Goal: Task Accomplishment & Management: Manage account settings

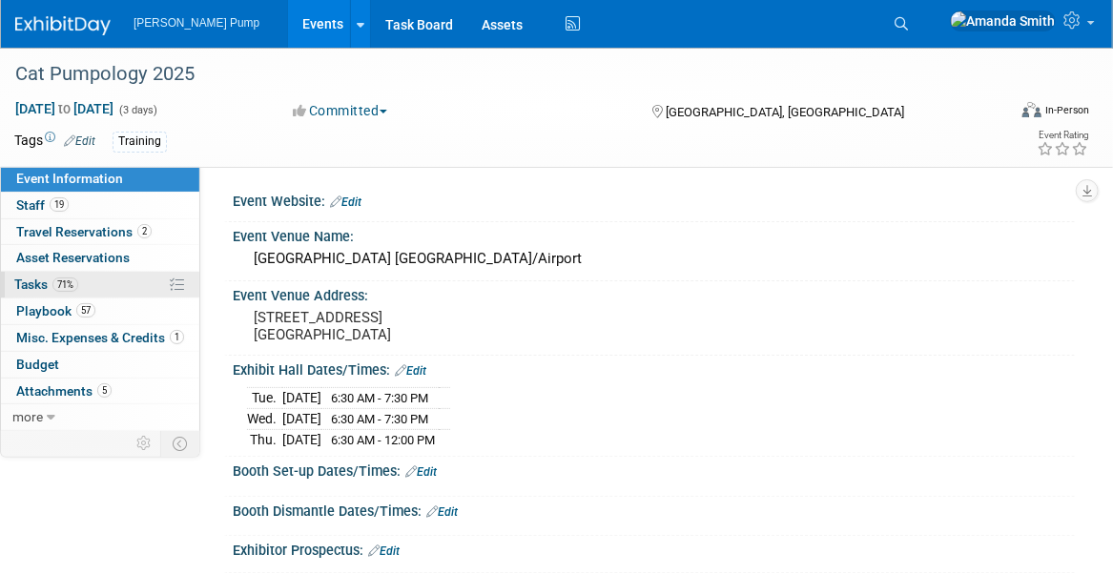
click at [28, 288] on span "Tasks 71%" at bounding box center [46, 284] width 64 height 15
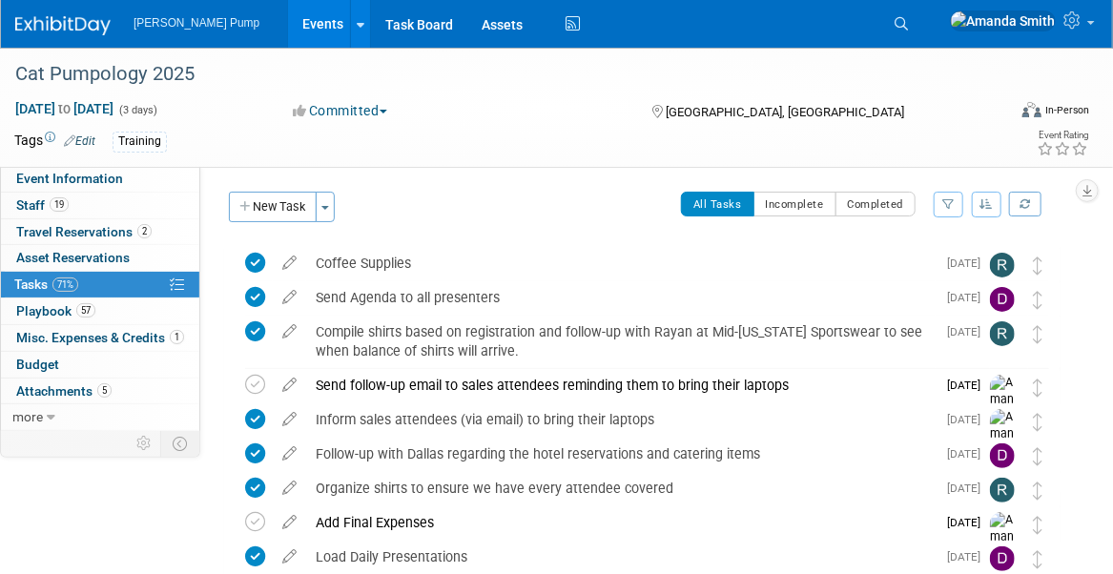
click at [984, 200] on icon "button" at bounding box center [987, 203] width 13 height 11
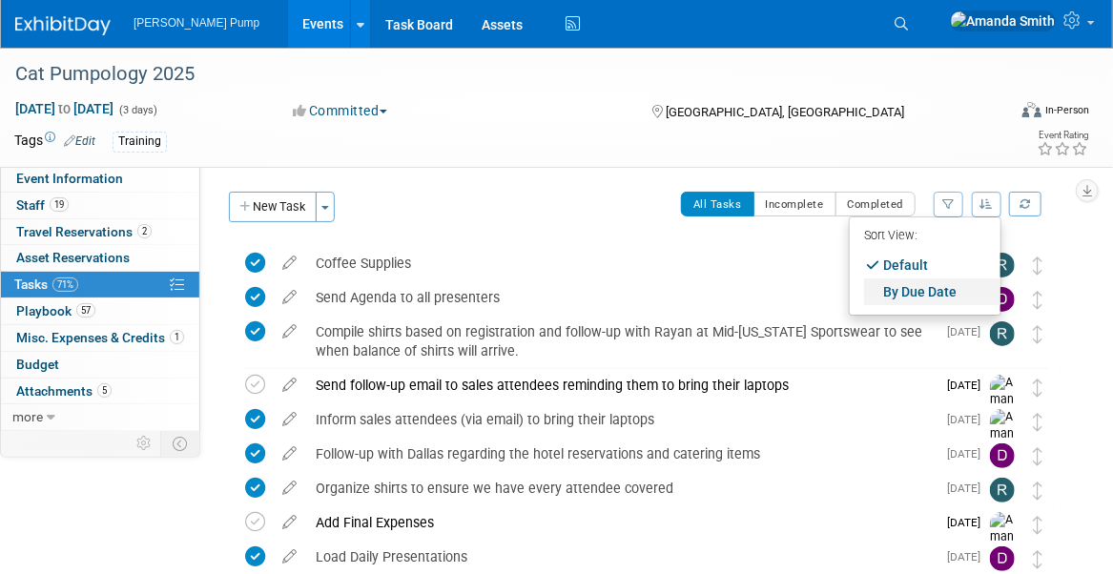
click at [935, 284] on link "By Due Date" at bounding box center [932, 292] width 136 height 27
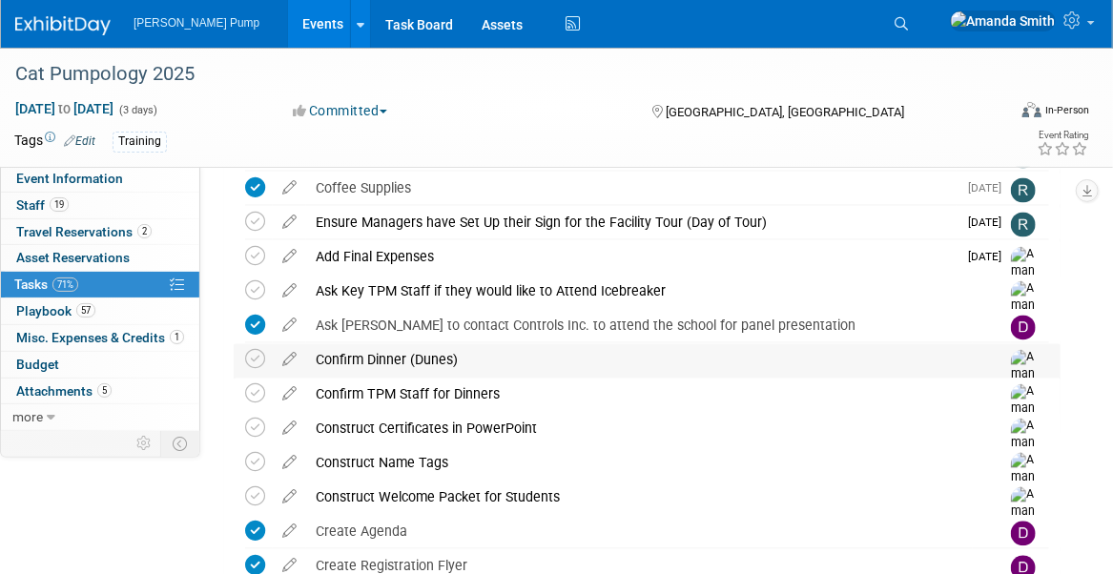
scroll to position [1431, 0]
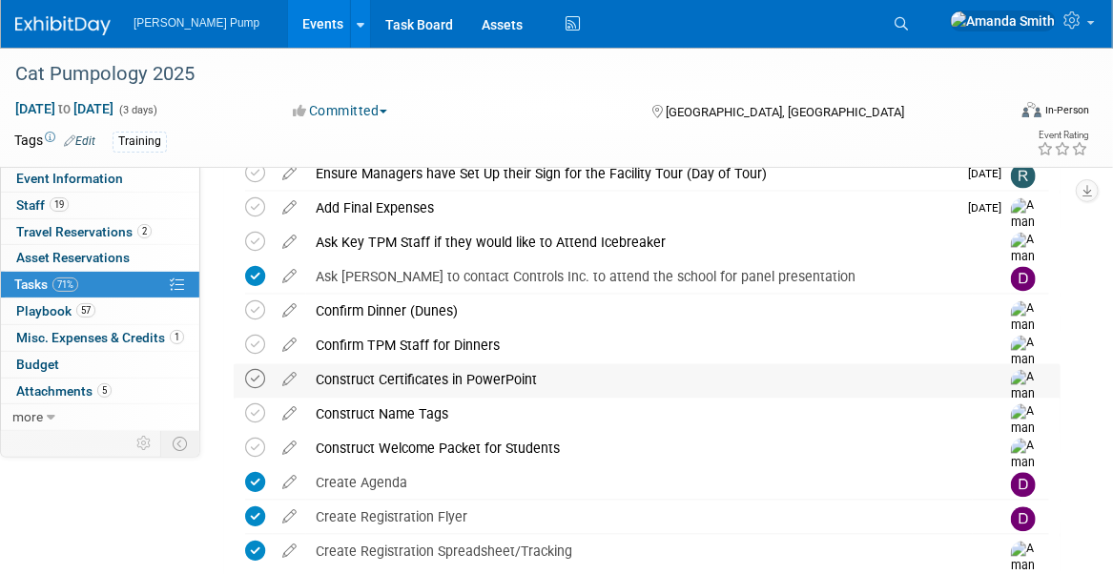
click at [250, 378] on icon at bounding box center [255, 380] width 20 height 20
click at [252, 413] on icon at bounding box center [255, 414] width 20 height 20
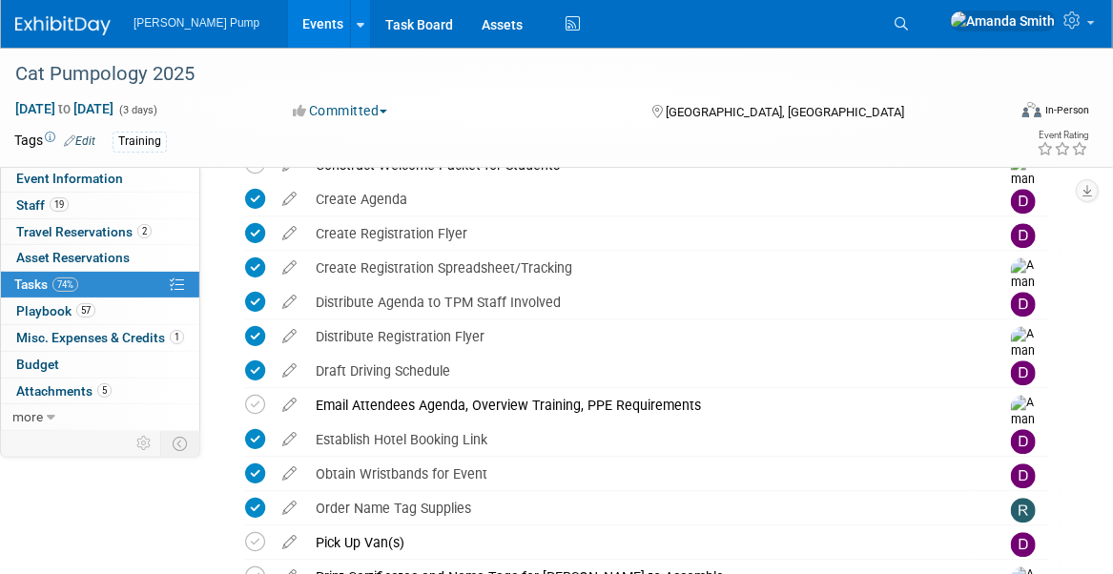
scroll to position [1717, 0]
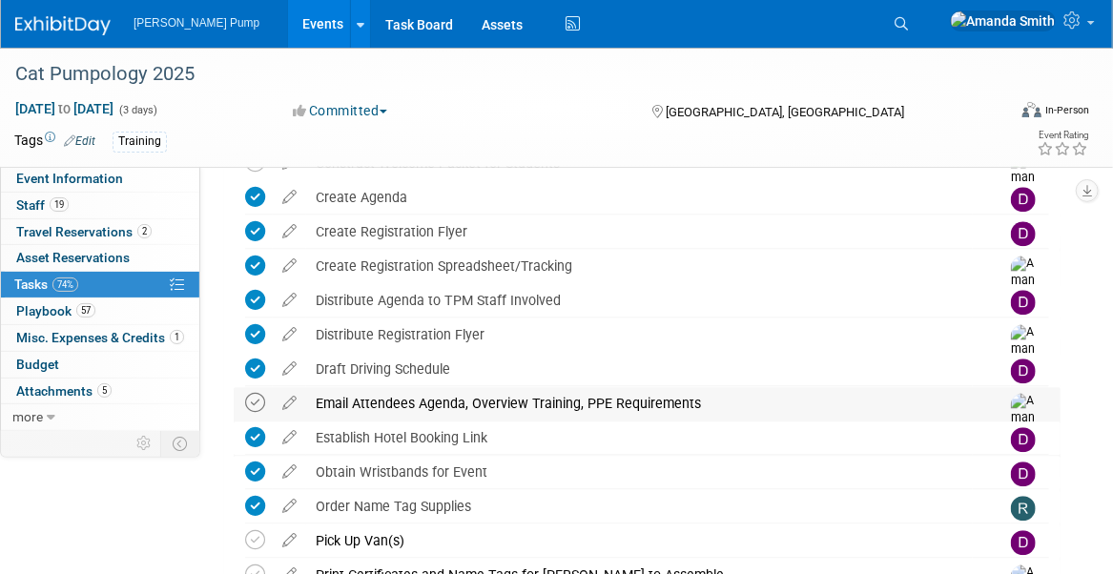
click at [257, 403] on icon at bounding box center [255, 403] width 20 height 20
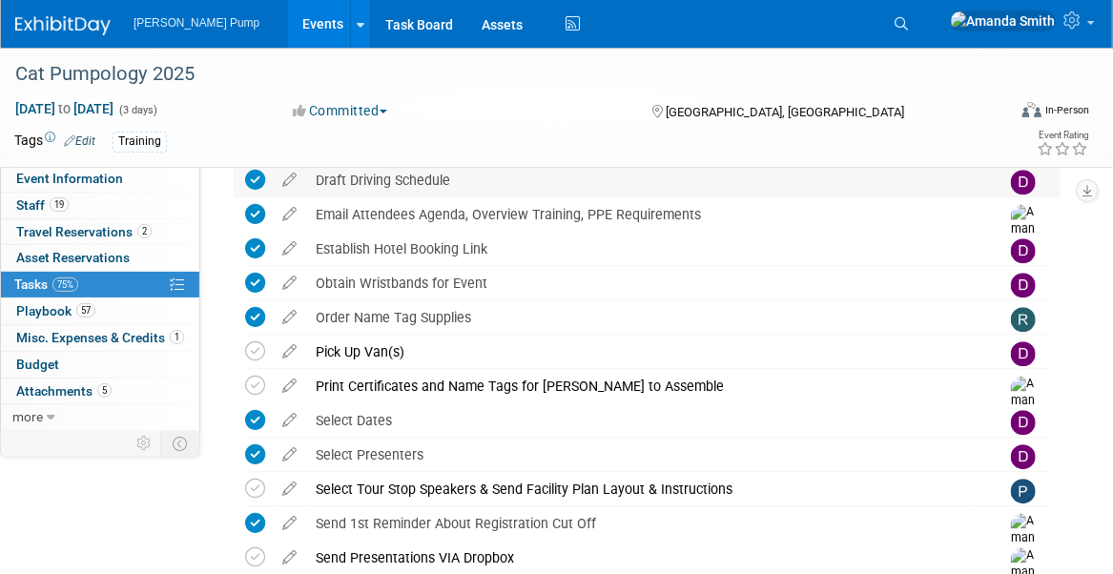
scroll to position [1908, 0]
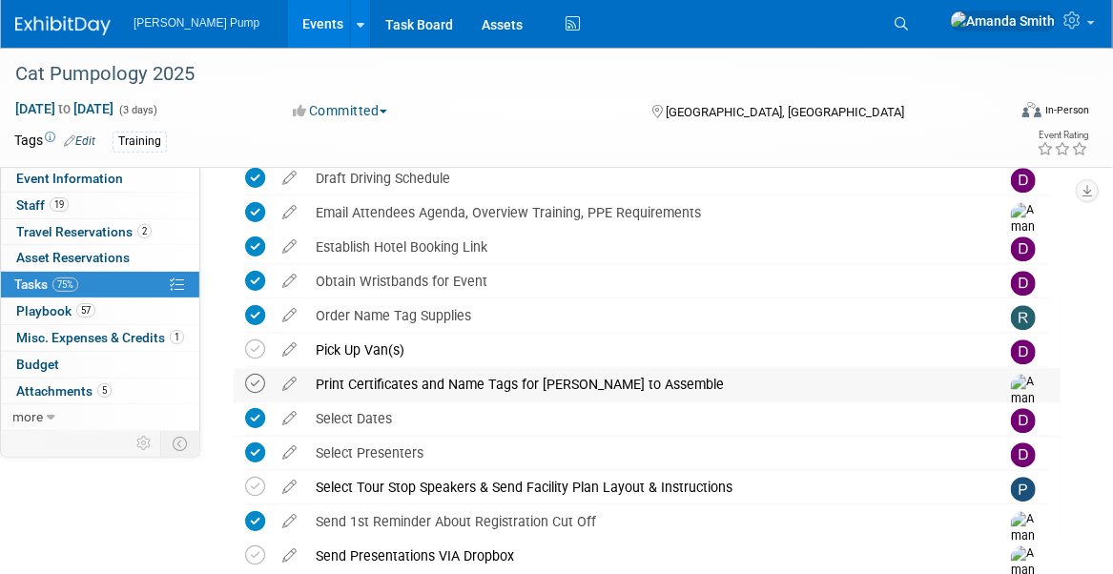
click at [258, 378] on icon at bounding box center [255, 384] width 20 height 20
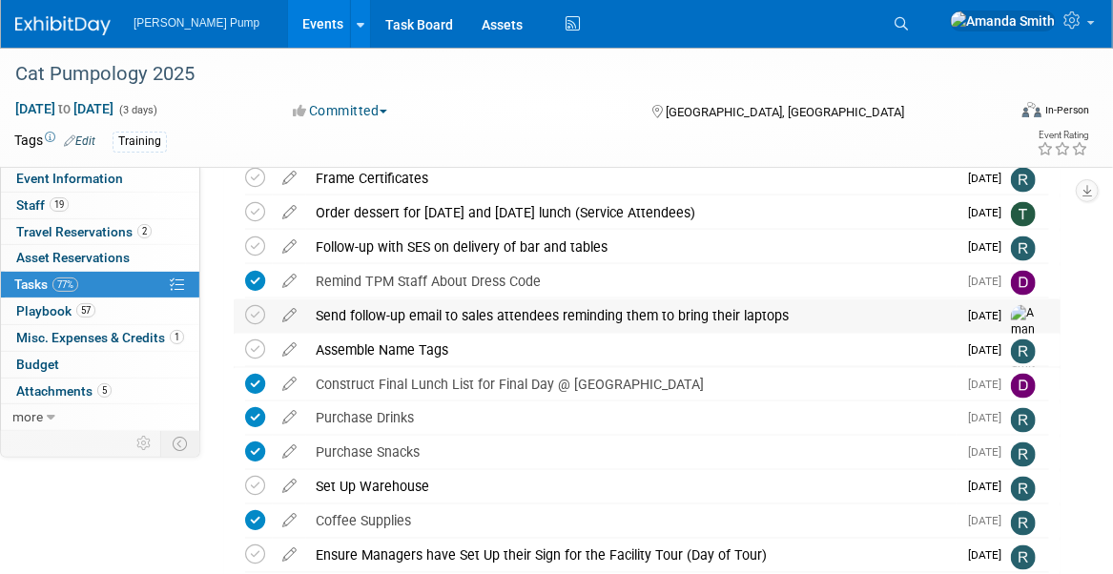
scroll to position [954, 0]
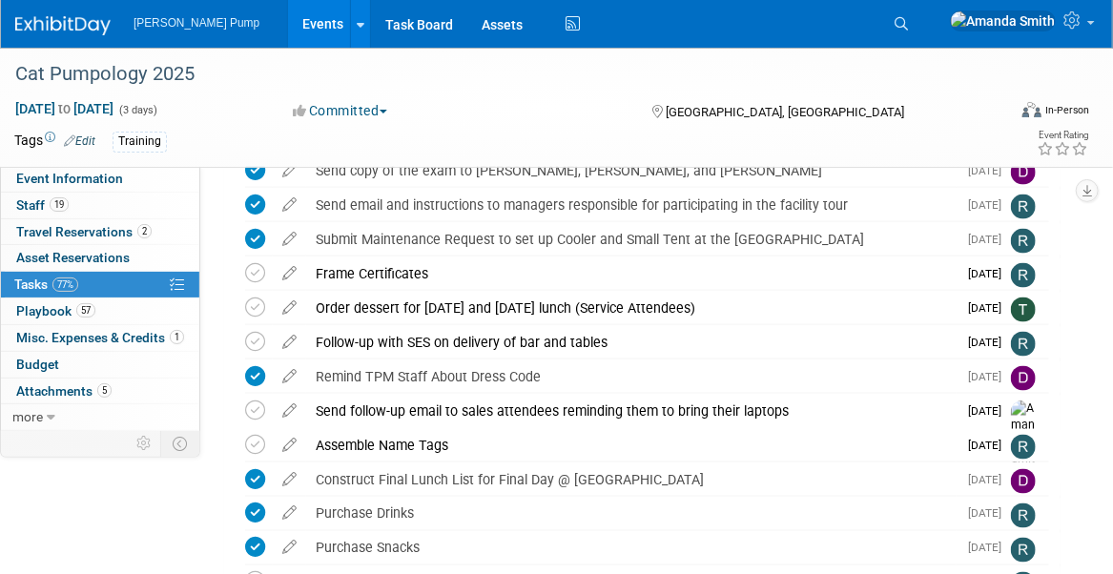
click at [288, 26] on link "Events" at bounding box center [323, 24] width 70 height 48
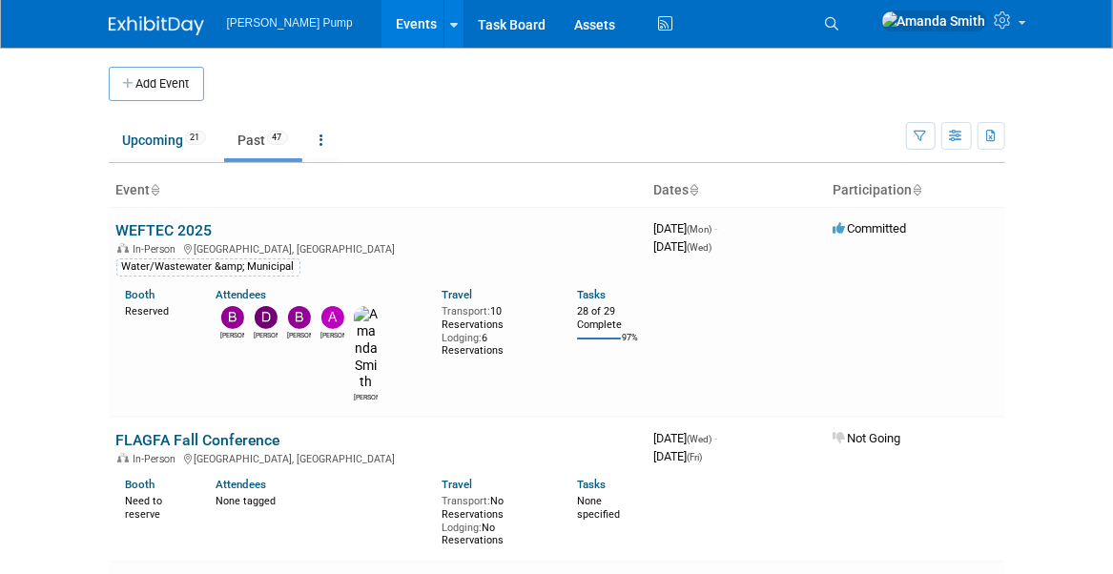
click at [211, 222] on link "WEFTEC 2025" at bounding box center [164, 230] width 96 height 18
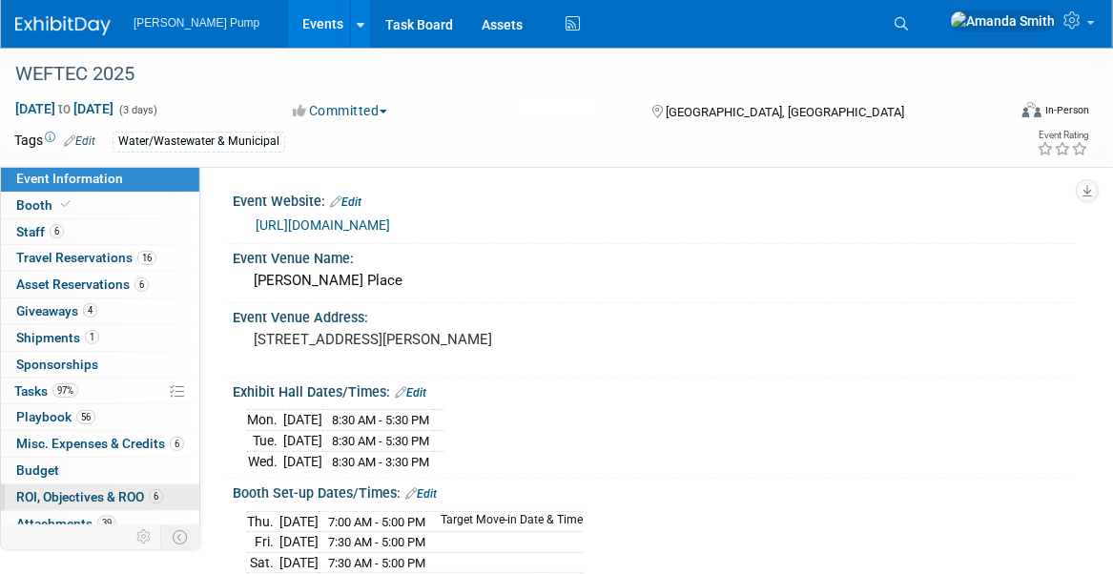
click at [94, 489] on span "ROI, Objectives & ROO 6" at bounding box center [89, 496] width 147 height 15
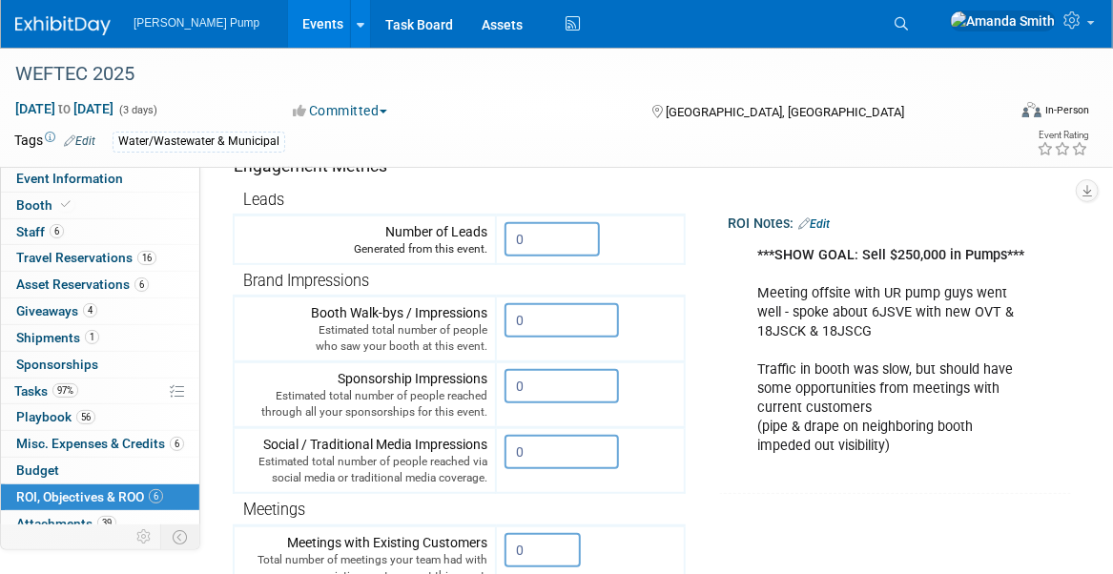
scroll to position [286, 0]
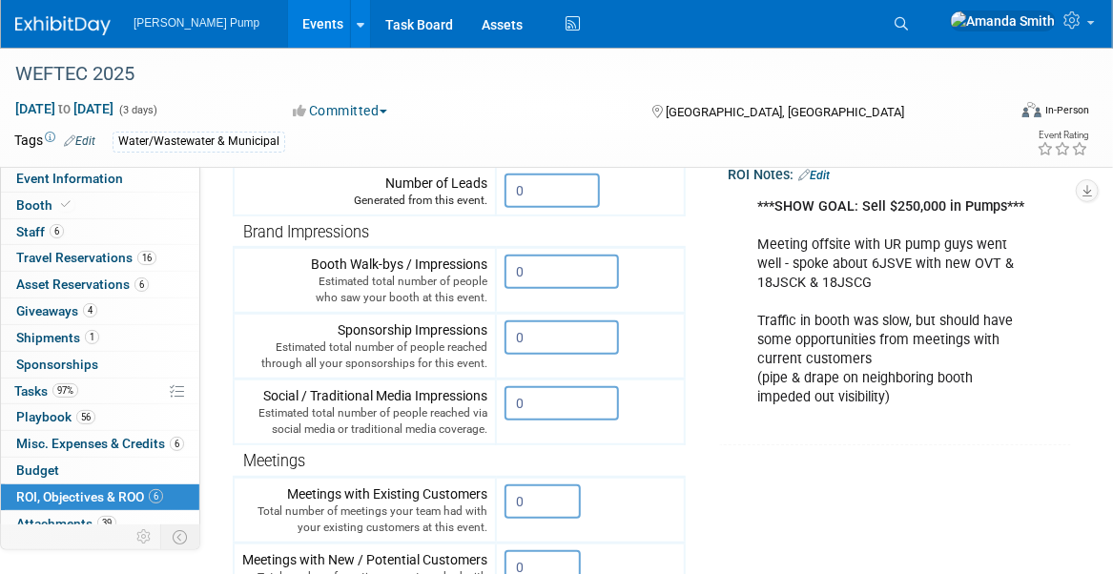
click at [827, 174] on link "Edit" at bounding box center [813, 175] width 31 height 13
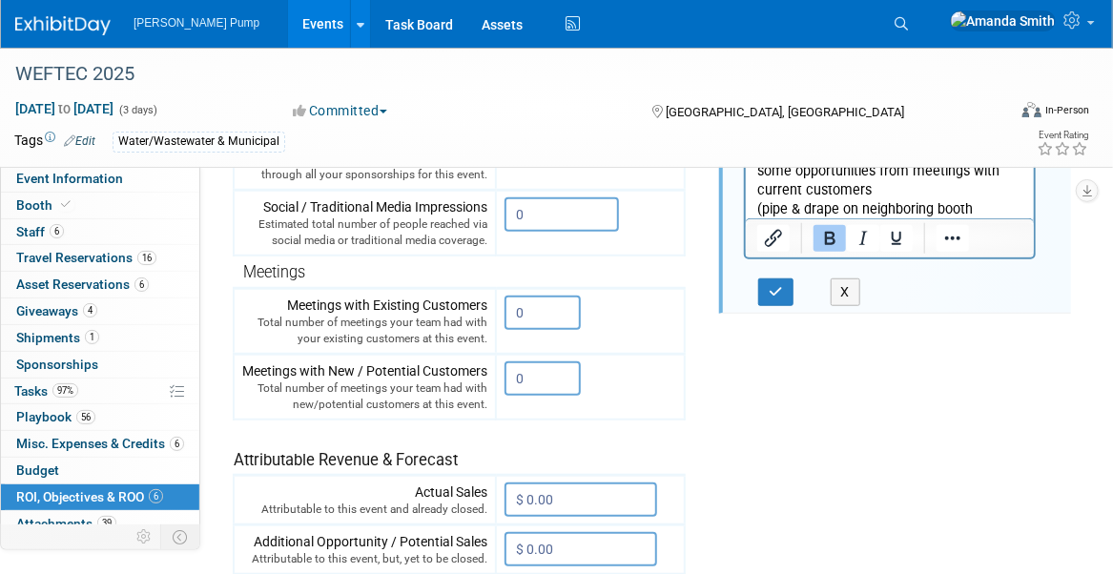
scroll to position [477, 0]
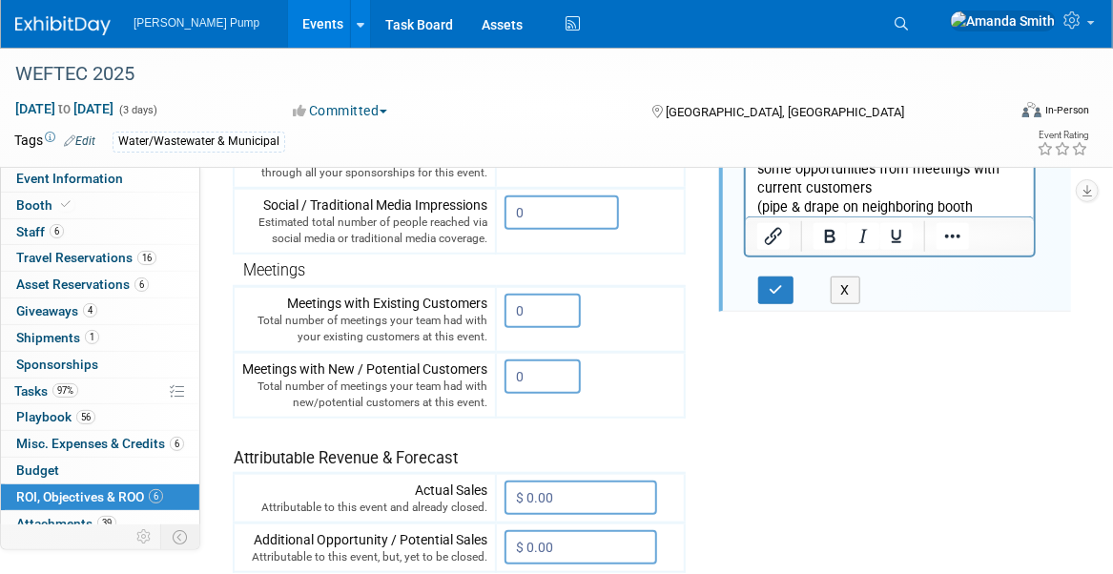
click at [924, 204] on p "***SHOW GOAL: Sell $250,000 in Pumps*** Meeting offsite with UR pump guys went …" at bounding box center [889, 122] width 266 height 230
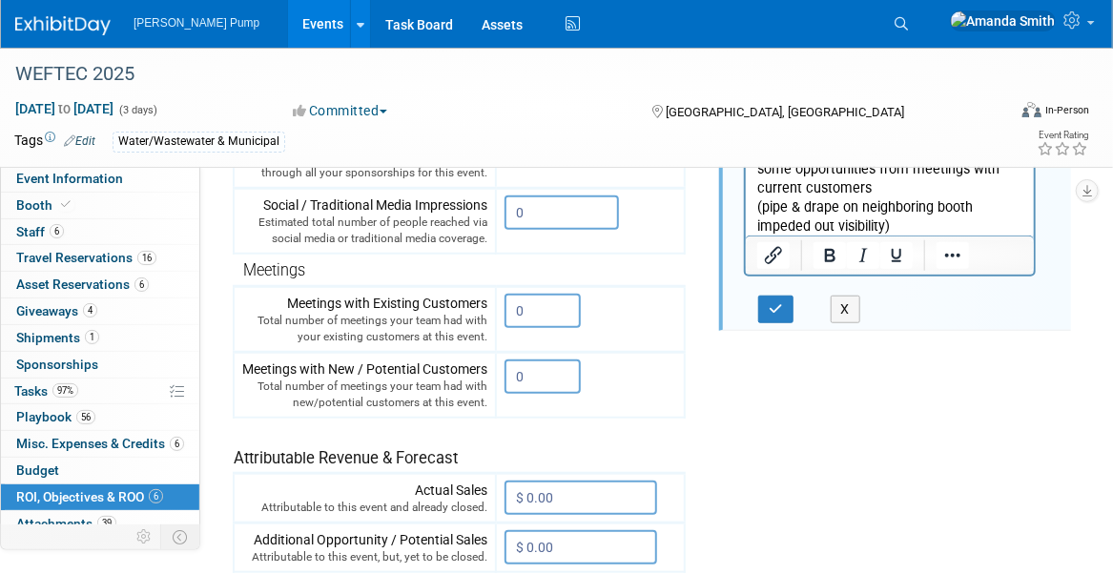
scroll to position [0, 0]
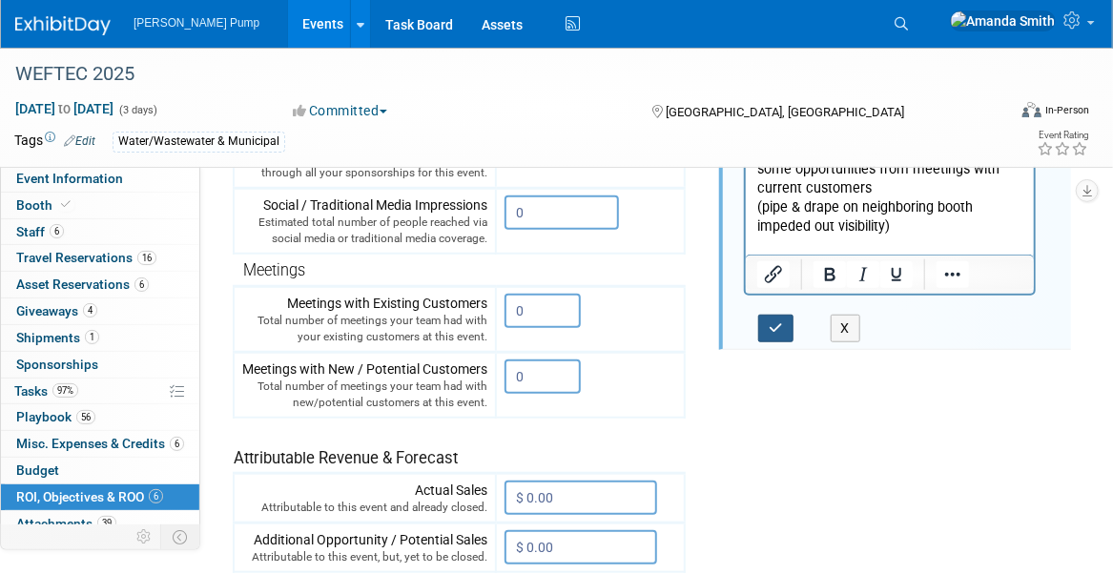
click at [770, 335] on button "button" at bounding box center [775, 329] width 35 height 28
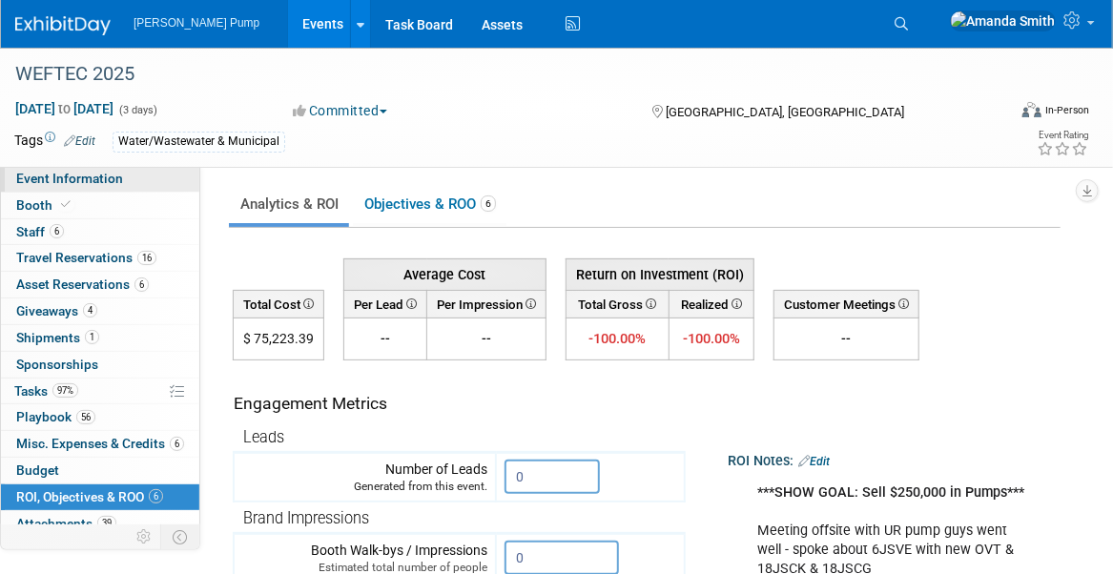
click at [137, 179] on link "Event Information" at bounding box center [100, 179] width 198 height 26
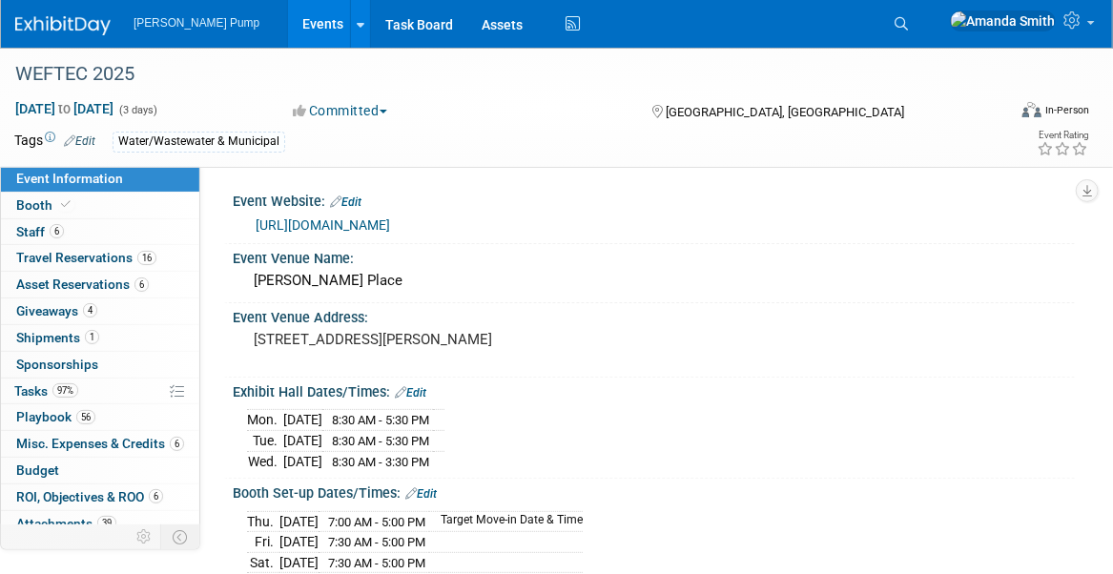
click at [288, 19] on link "Events" at bounding box center [323, 24] width 70 height 48
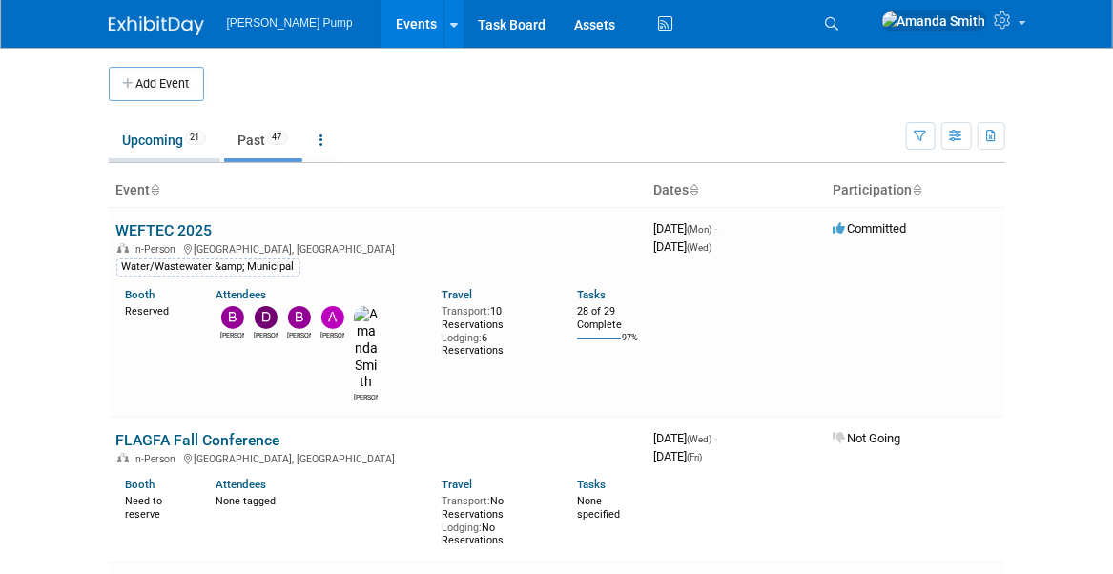
click at [159, 141] on link "Upcoming 21" at bounding box center [165, 140] width 112 height 36
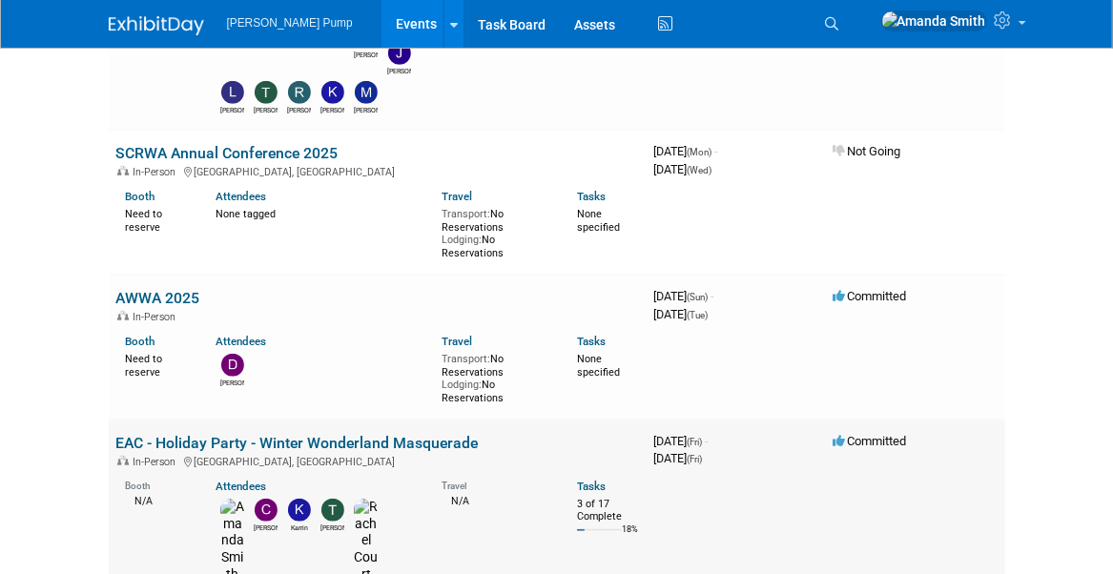
scroll to position [763, 0]
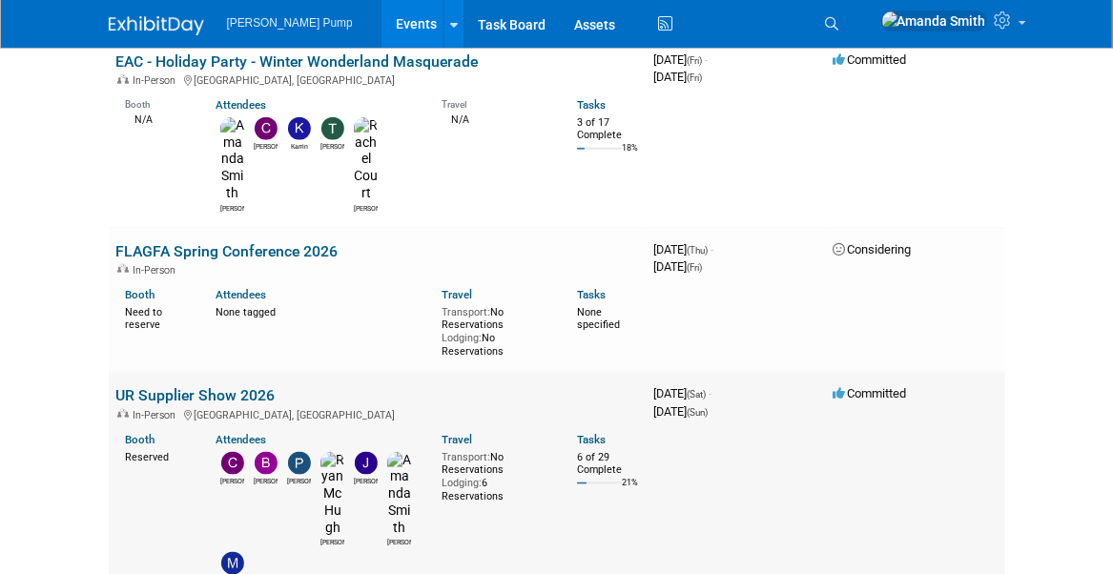
click at [176, 386] on link "UR Supplier Show 2026" at bounding box center [195, 395] width 159 height 18
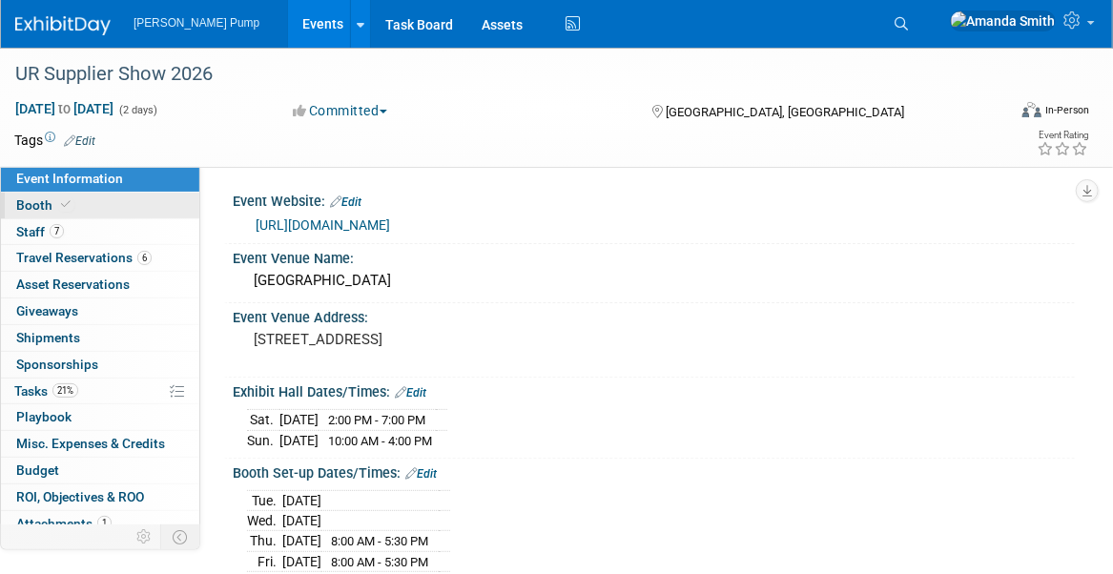
click at [107, 207] on link "Booth" at bounding box center [100, 206] width 198 height 26
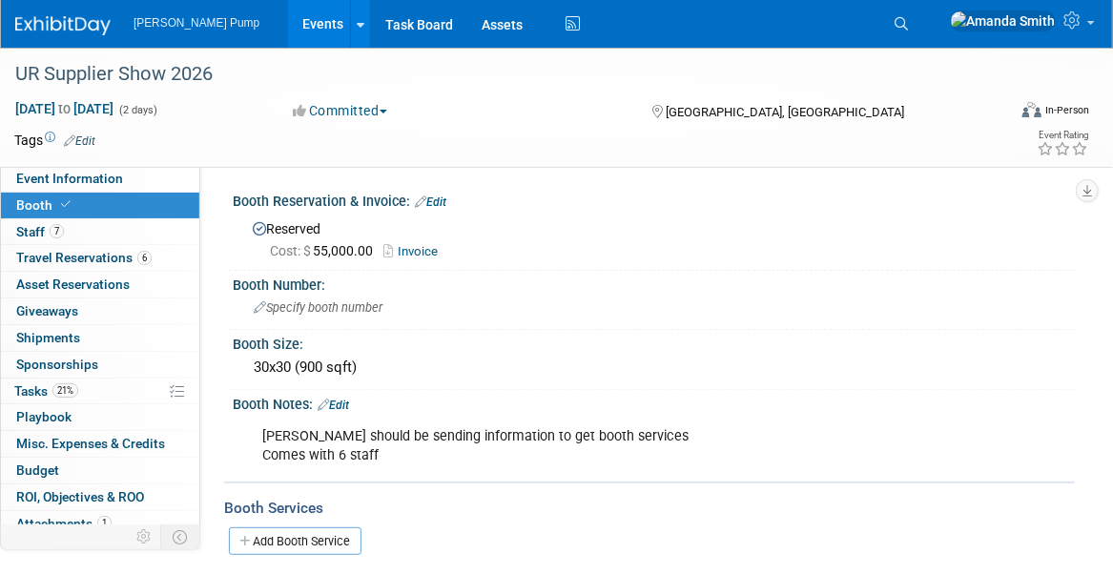
click at [288, 24] on link "Events" at bounding box center [323, 24] width 70 height 48
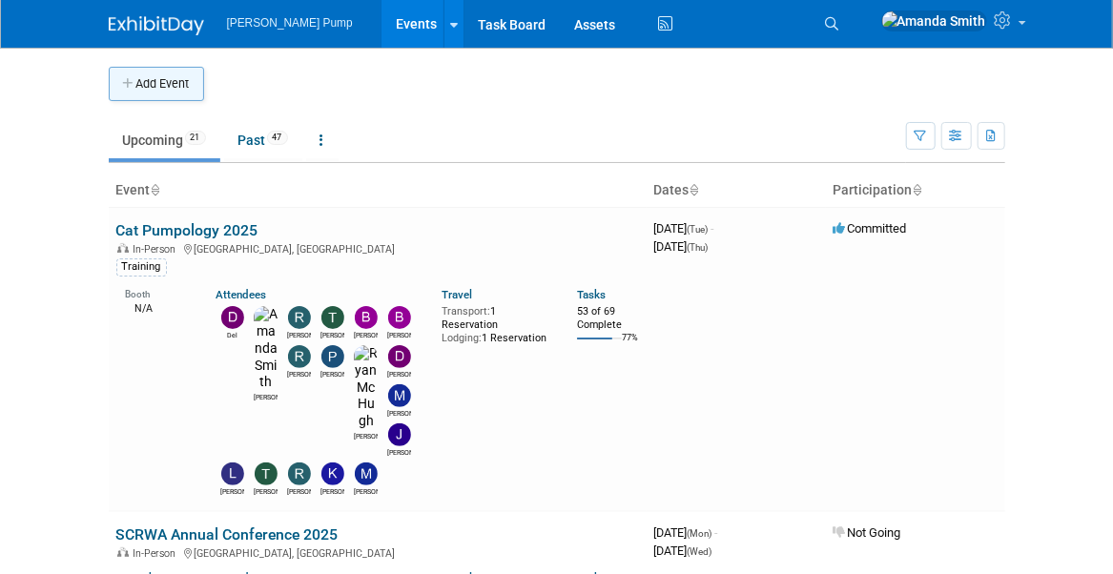
click at [153, 80] on button "Add Event" at bounding box center [156, 84] width 95 height 34
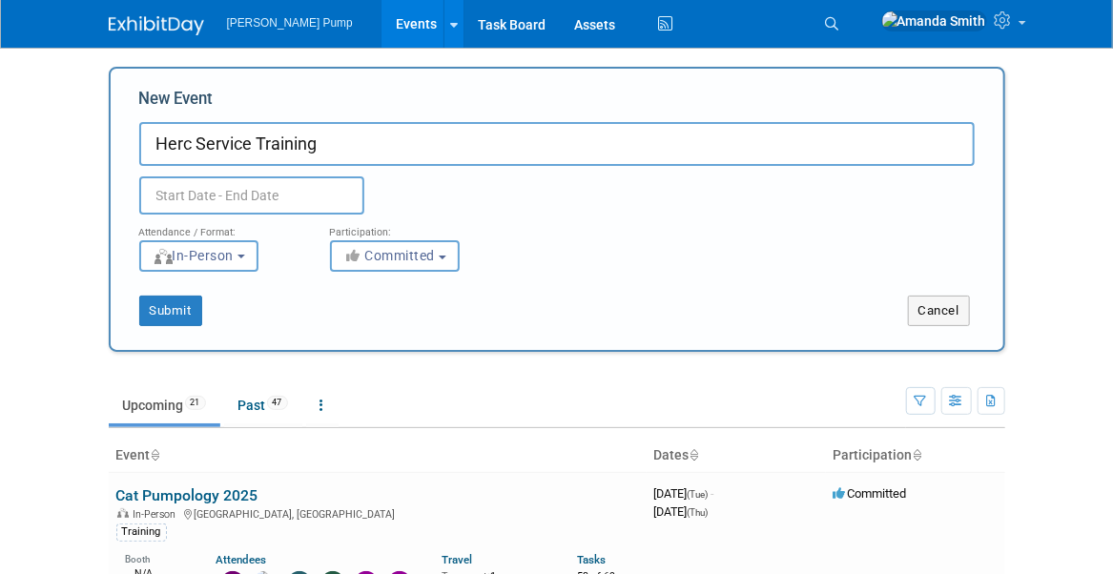
type input "Herc Service Training"
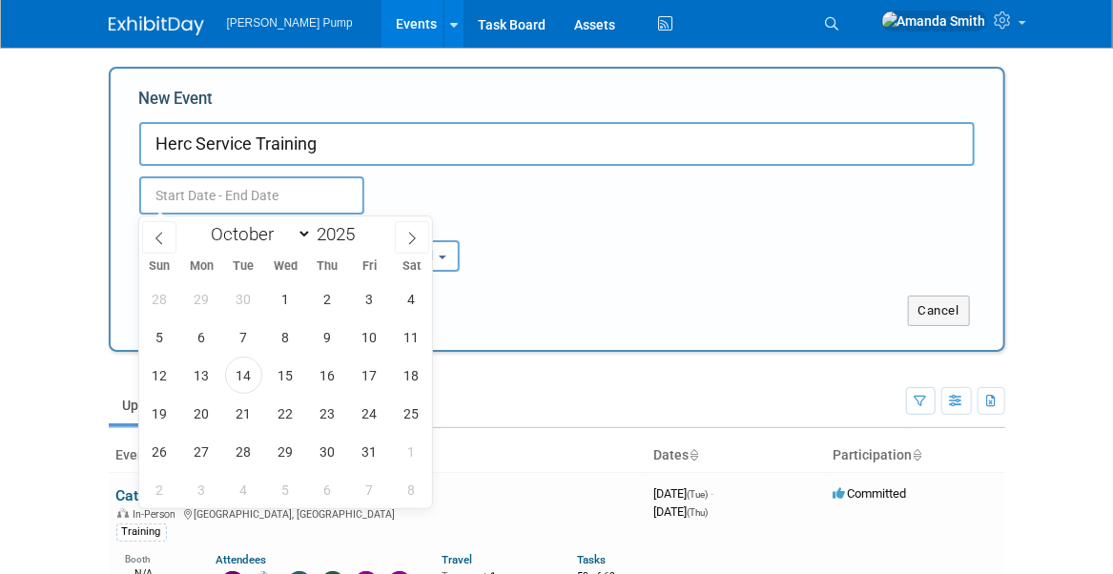
click at [179, 199] on input "text" at bounding box center [251, 195] width 225 height 38
click at [421, 236] on span at bounding box center [412, 237] width 34 height 32
select select "11"
click at [421, 236] on span at bounding box center [412, 237] width 34 height 32
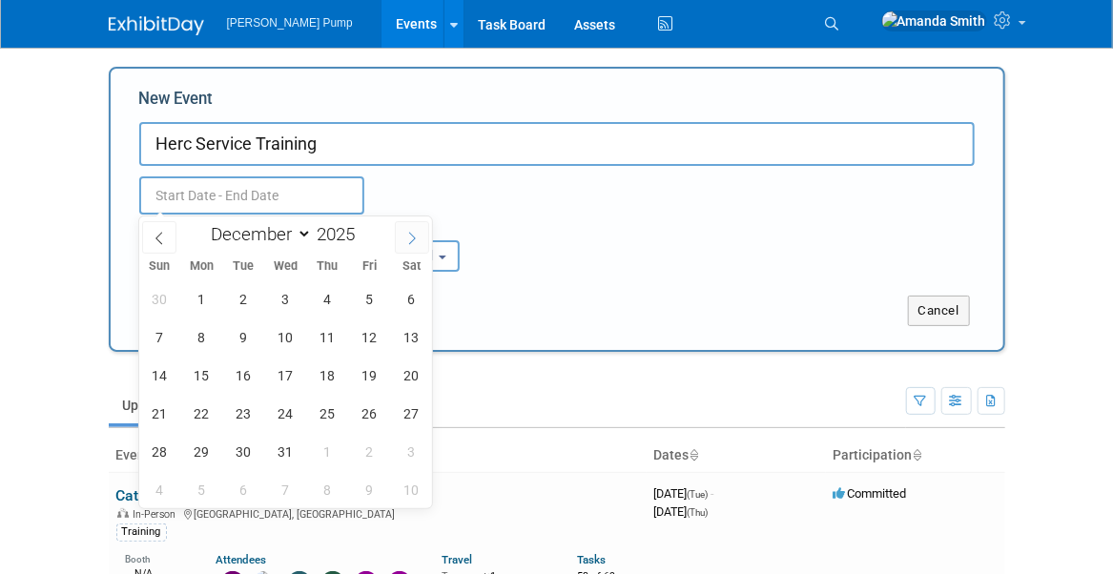
type input "2026"
click at [421, 236] on span at bounding box center [412, 237] width 34 height 32
select select "2"
click at [236, 413] on span "24" at bounding box center [243, 413] width 37 height 37
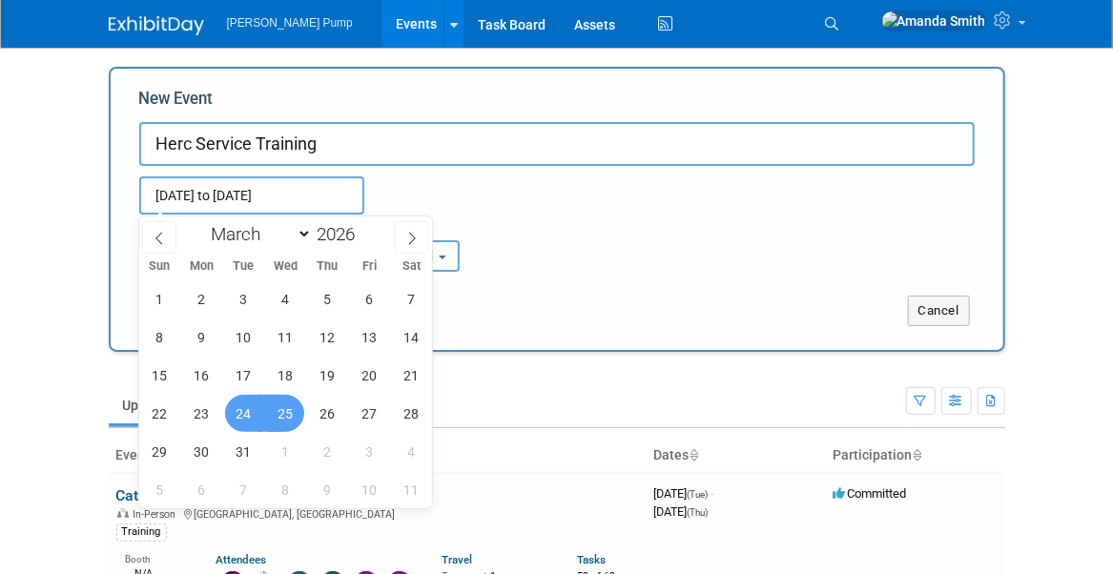
click at [279, 405] on span "25" at bounding box center [285, 413] width 37 height 37
type input "Mar 24, 2026 to Mar 25, 2026"
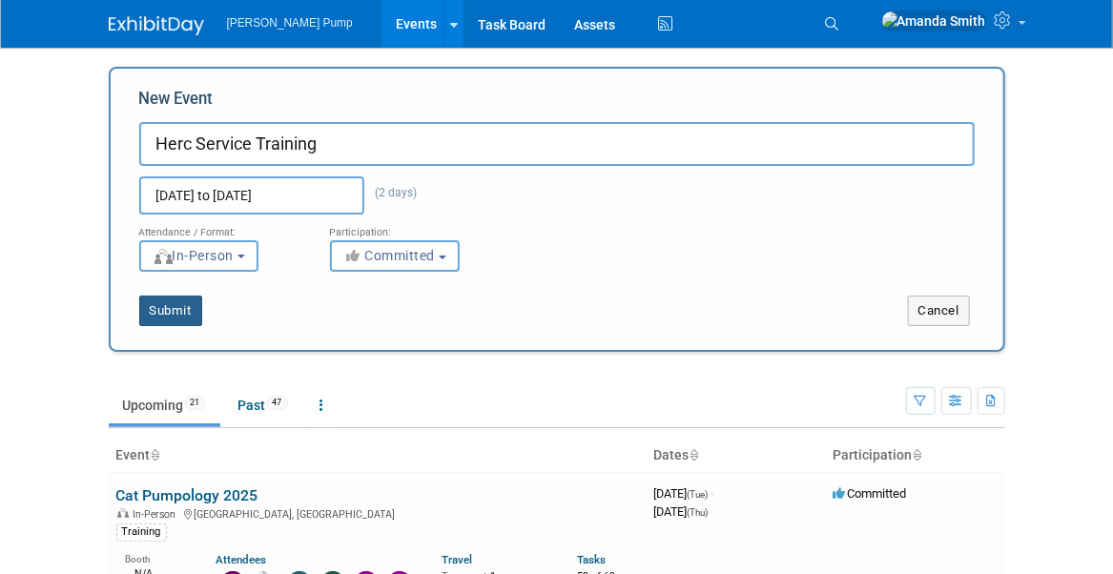
click at [183, 316] on button "Submit" at bounding box center [170, 311] width 63 height 31
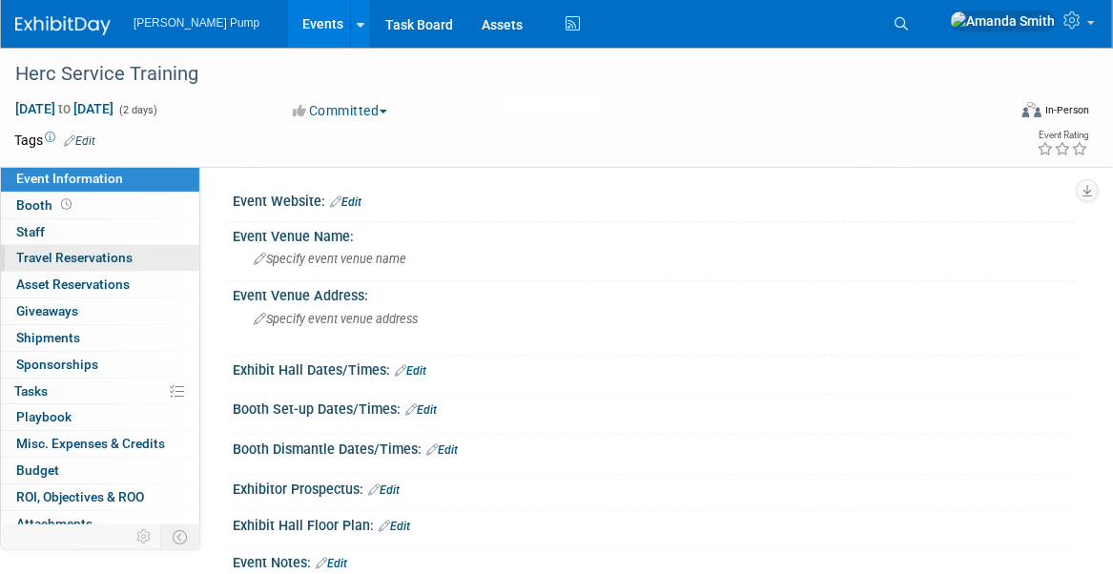
scroll to position [33, 0]
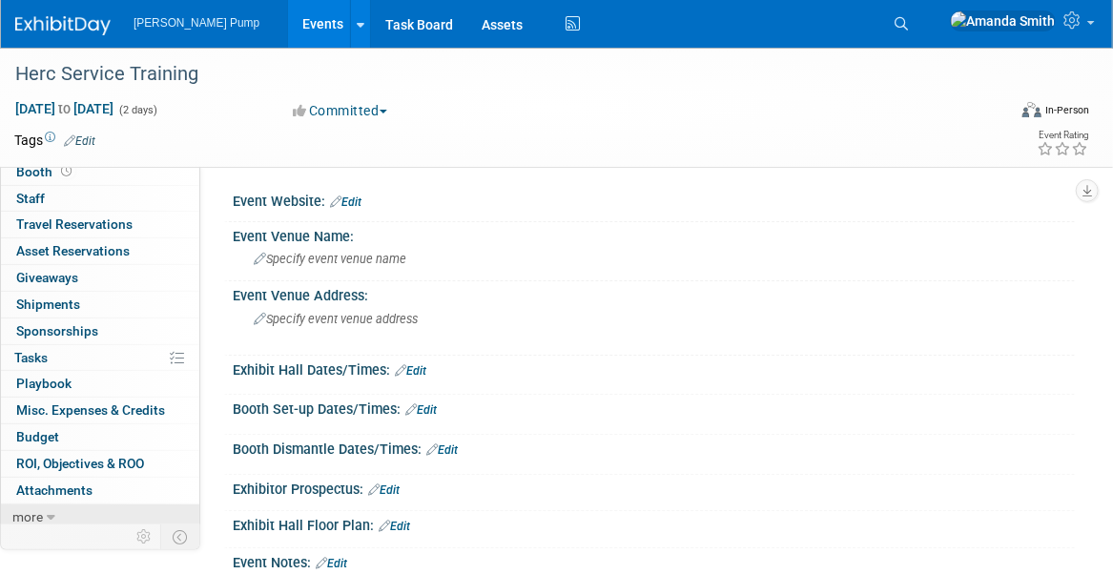
click at [57, 509] on link "more" at bounding box center [100, 518] width 198 height 26
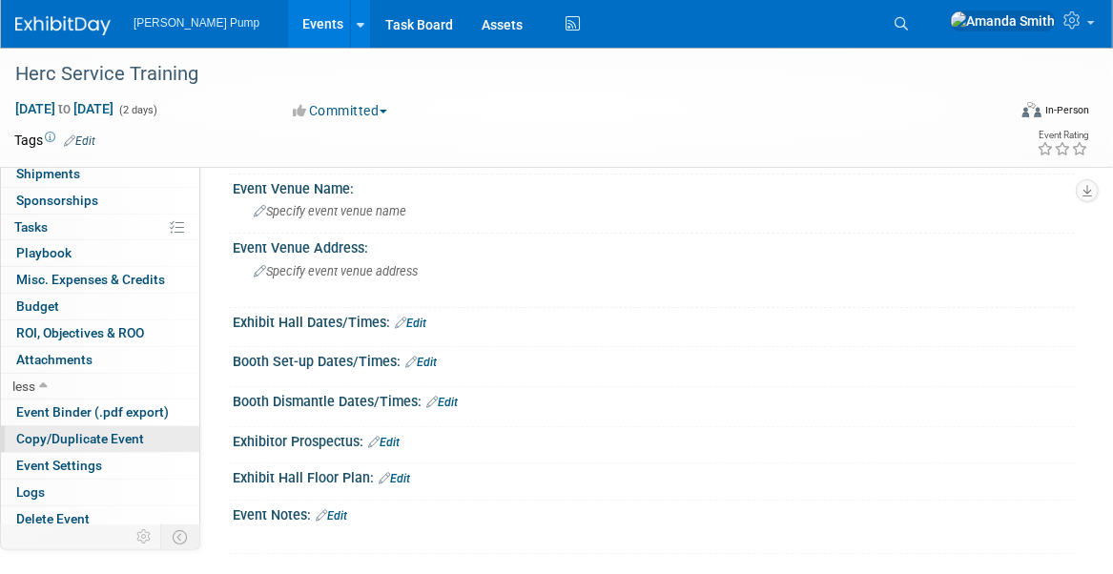
scroll to position [95, 0]
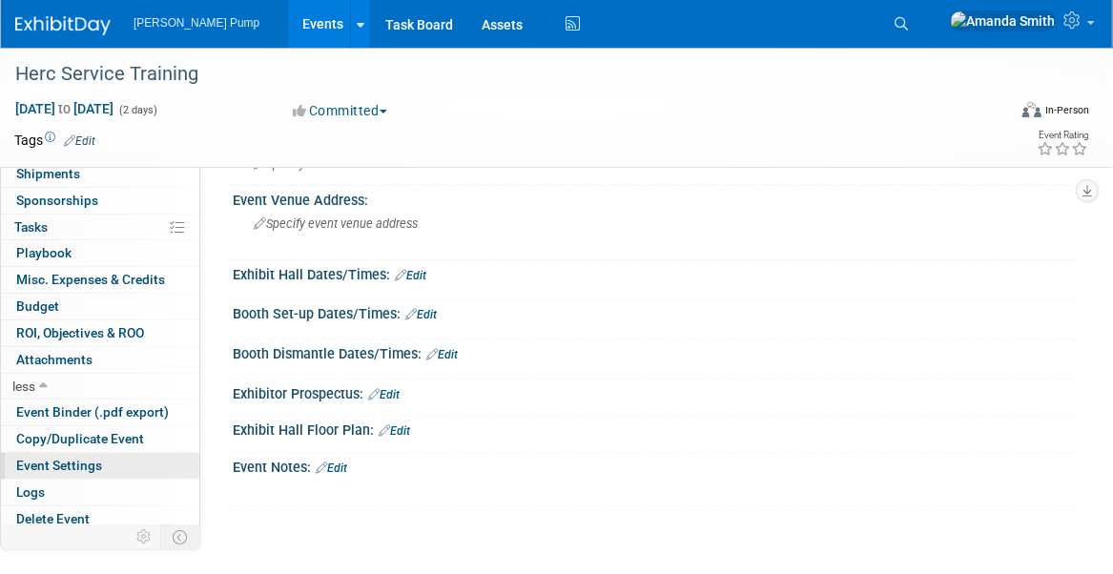
click at [48, 453] on link "Event Settings" at bounding box center [100, 466] width 198 height 26
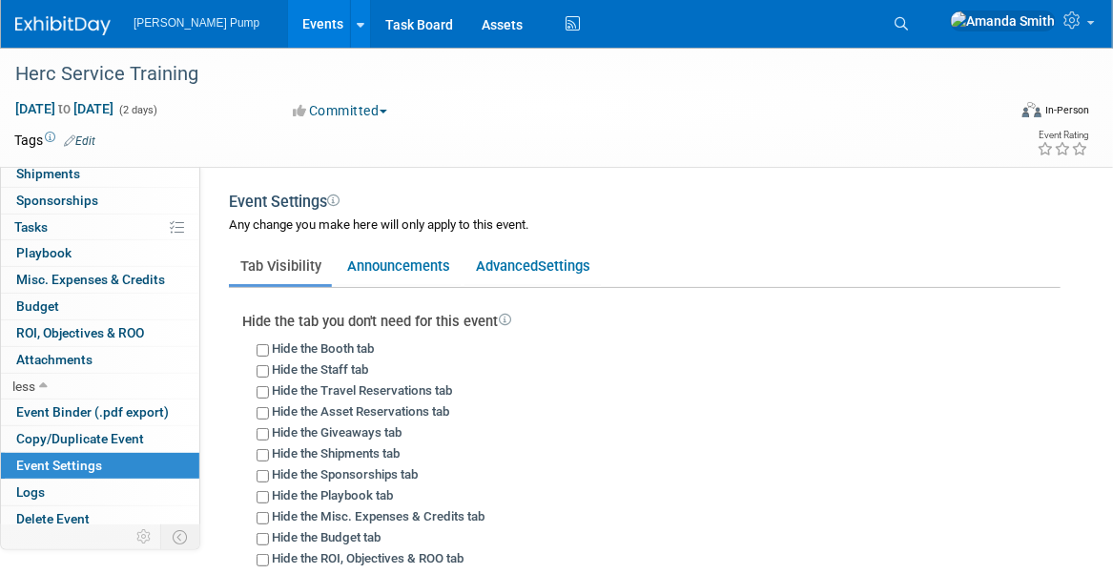
click at [261, 342] on div "Hide the Booth tab" at bounding box center [659, 348] width 804 height 21
click at [261, 346] on input "Hide the Booth tab" at bounding box center [263, 350] width 12 height 12
checkbox input "true"
click at [260, 408] on input "Hide the Asset Reservations tab" at bounding box center [263, 413] width 12 height 12
checkbox input "true"
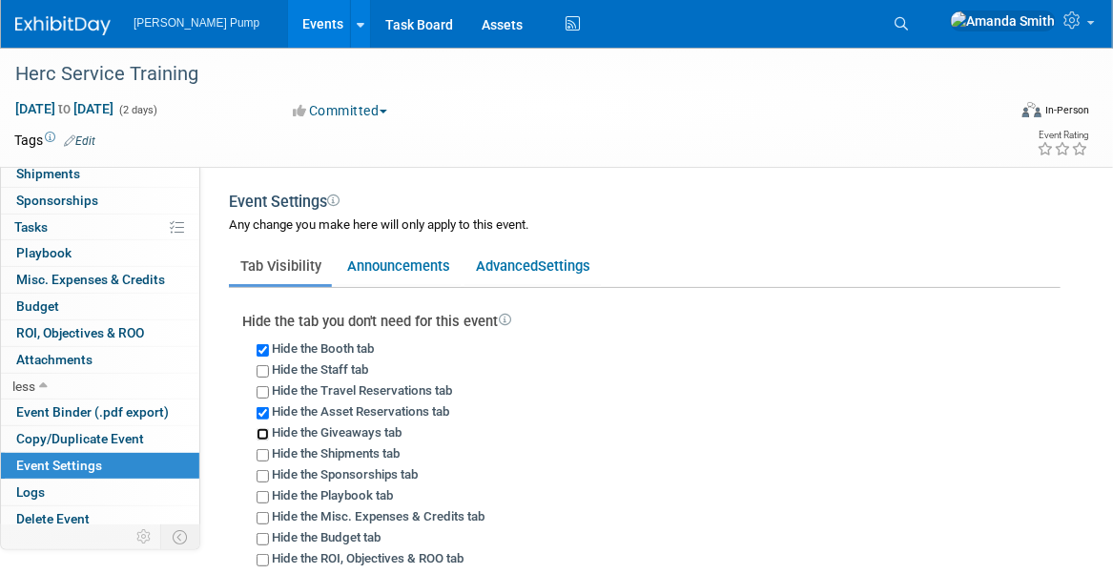
click at [265, 429] on input "Hide the Giveaways tab" at bounding box center [263, 434] width 12 height 12
checkbox input "true"
click at [264, 452] on input "Hide the Shipments tab" at bounding box center [263, 455] width 12 height 12
checkbox input "true"
click at [265, 471] on input "Hide the Sponsorships tab" at bounding box center [263, 476] width 12 height 12
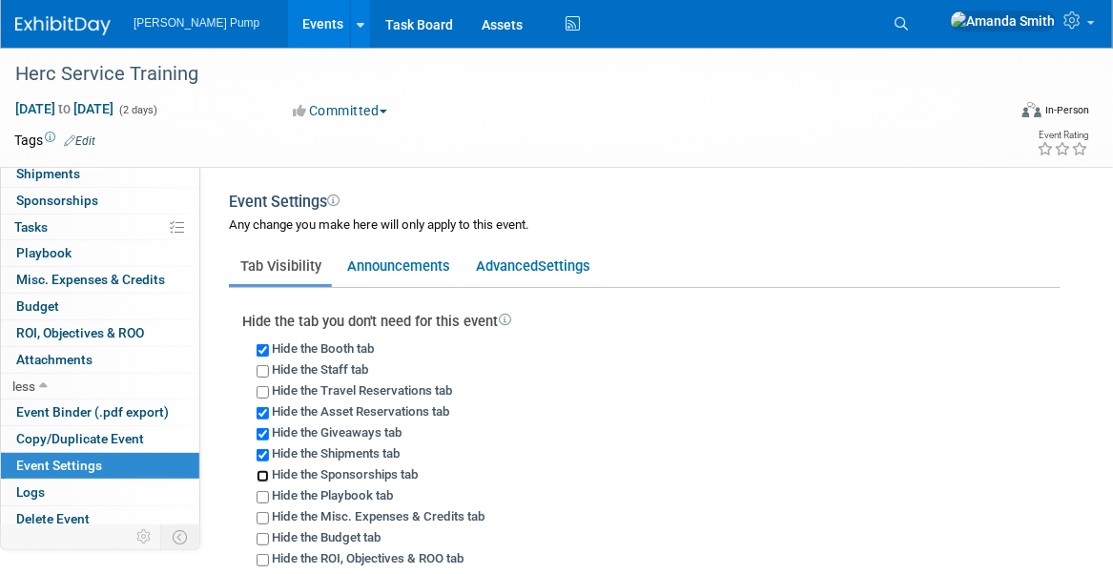
checkbox input "true"
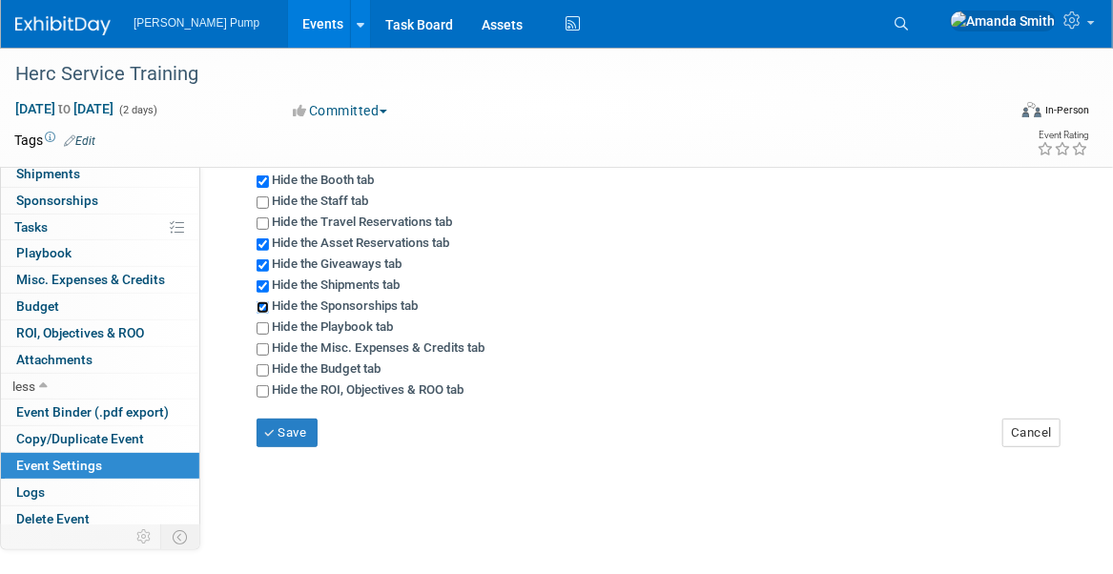
scroll to position [191, 0]
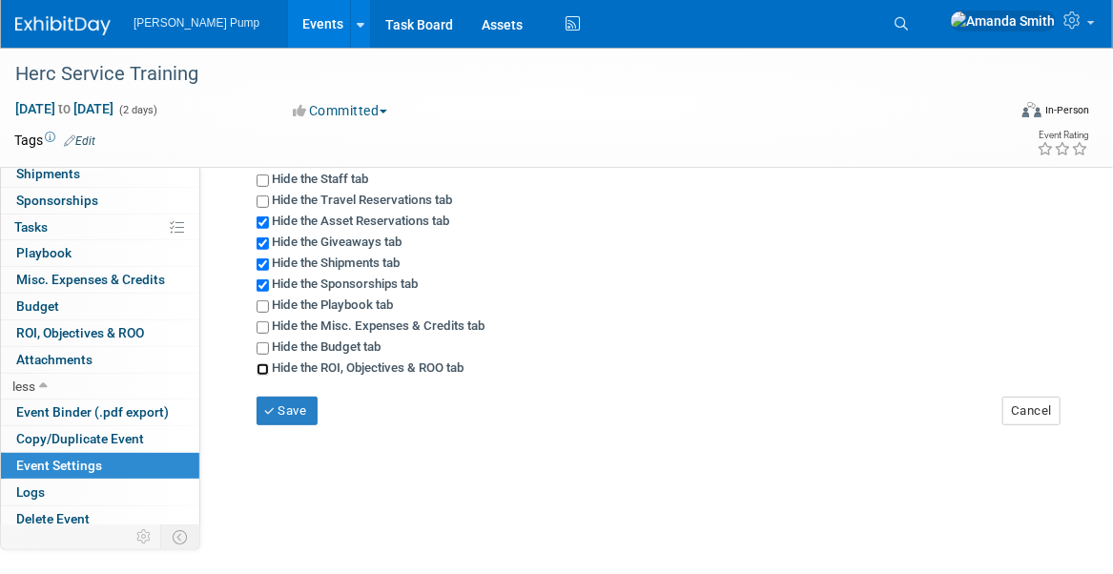
click at [259, 367] on input "Hide the ROI, Objectives & ROO tab" at bounding box center [263, 369] width 12 height 12
checkbox input "true"
click at [298, 411] on button "Save" at bounding box center [287, 411] width 61 height 29
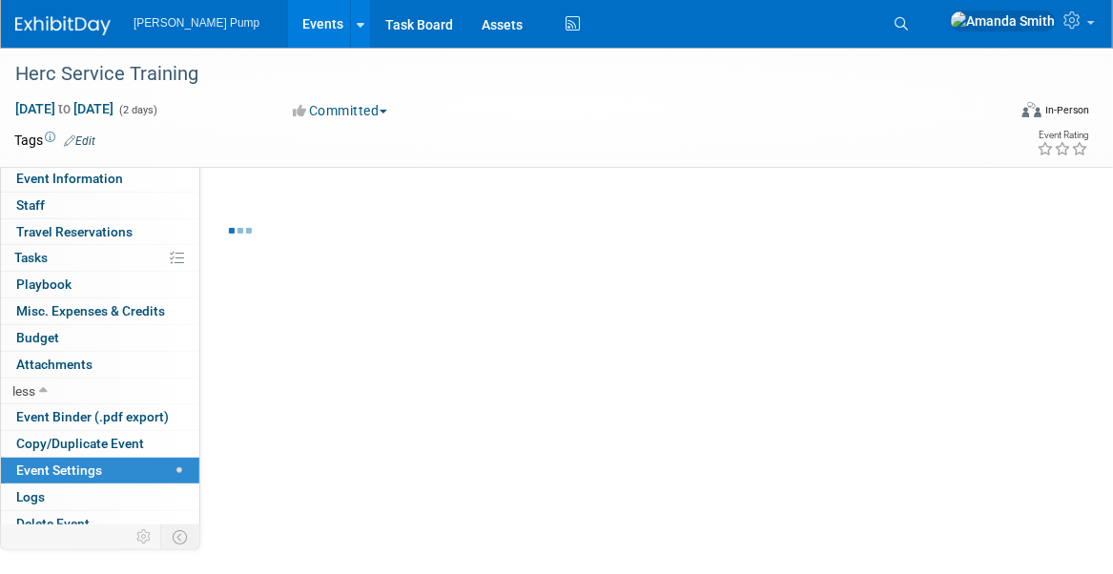
scroll to position [8, 0]
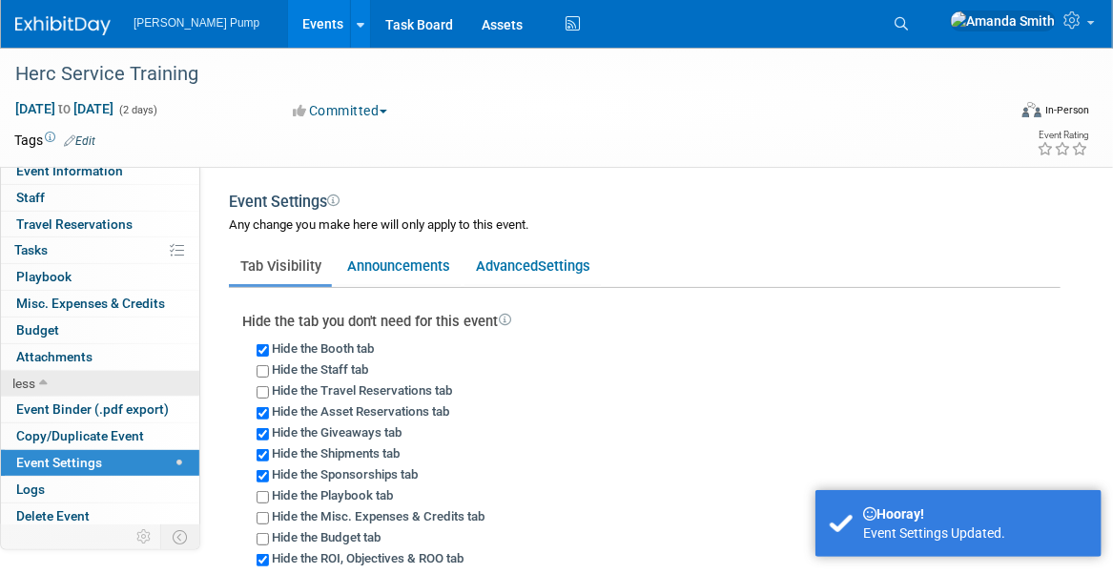
click at [47, 381] on icon at bounding box center [43, 384] width 9 height 13
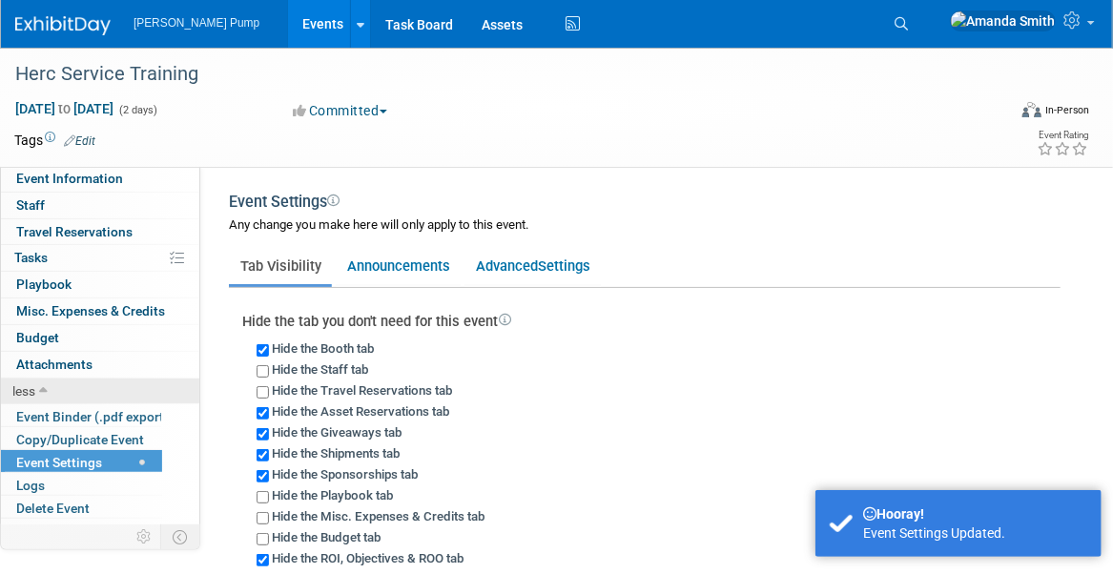
scroll to position [0, 0]
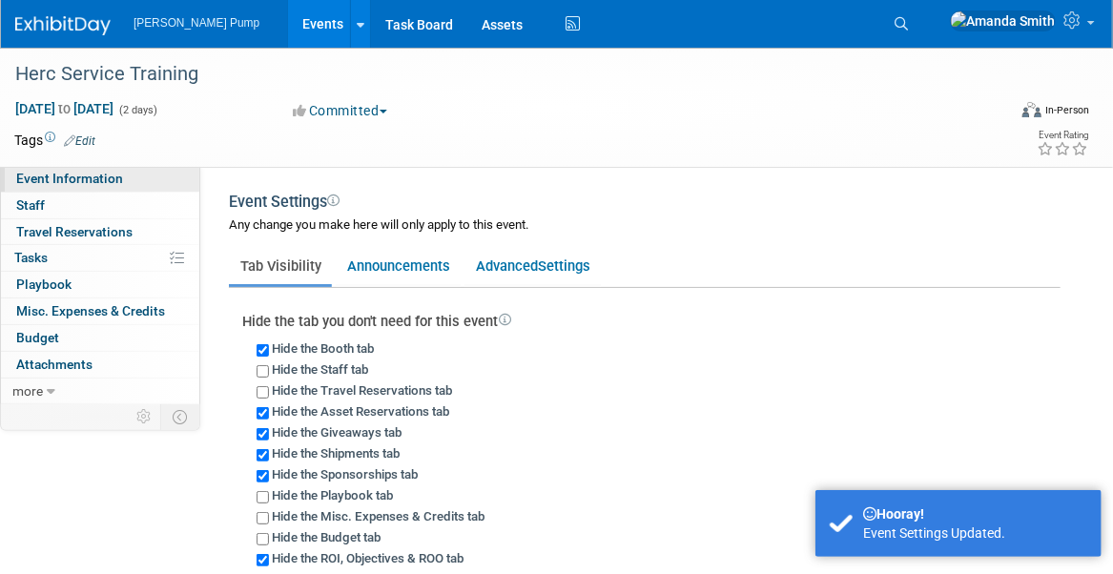
click at [97, 175] on span "Event Information" at bounding box center [69, 178] width 107 height 15
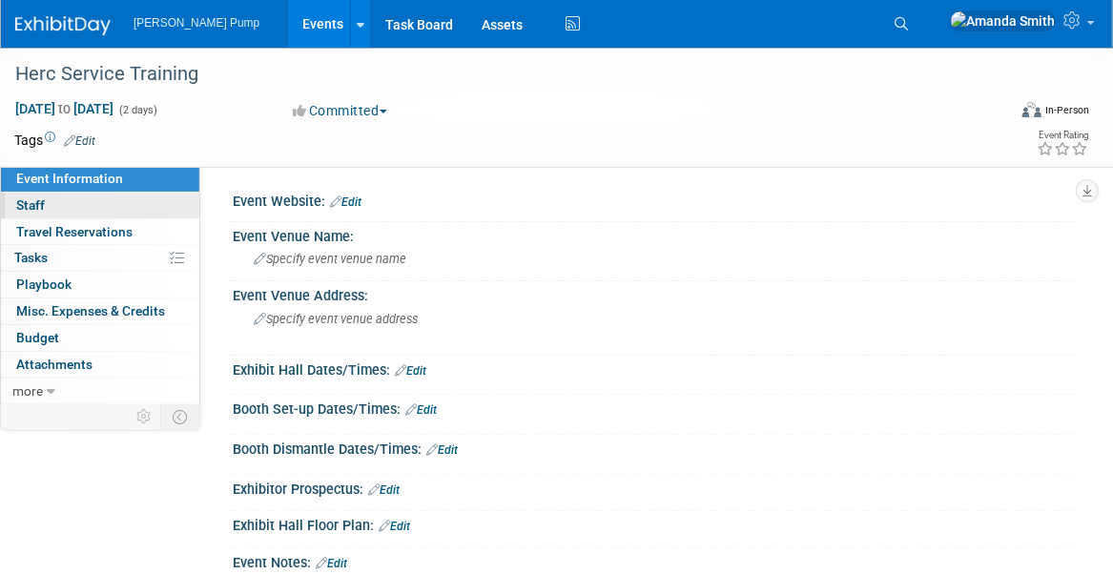
click at [89, 210] on link "0 Staff 0" at bounding box center [100, 206] width 198 height 26
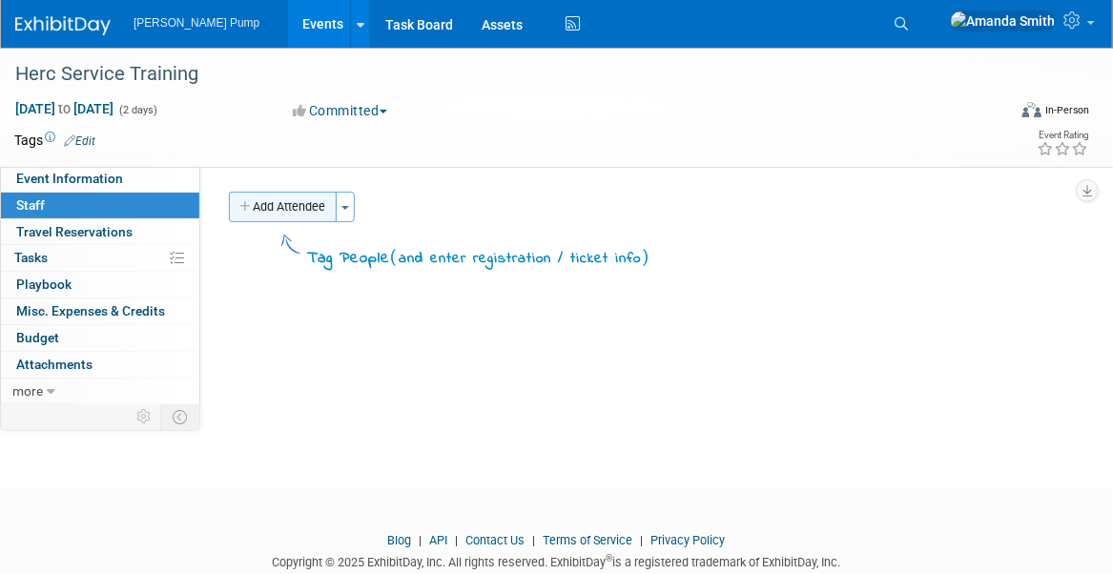
click at [290, 213] on button "Add Attendee" at bounding box center [283, 207] width 108 height 31
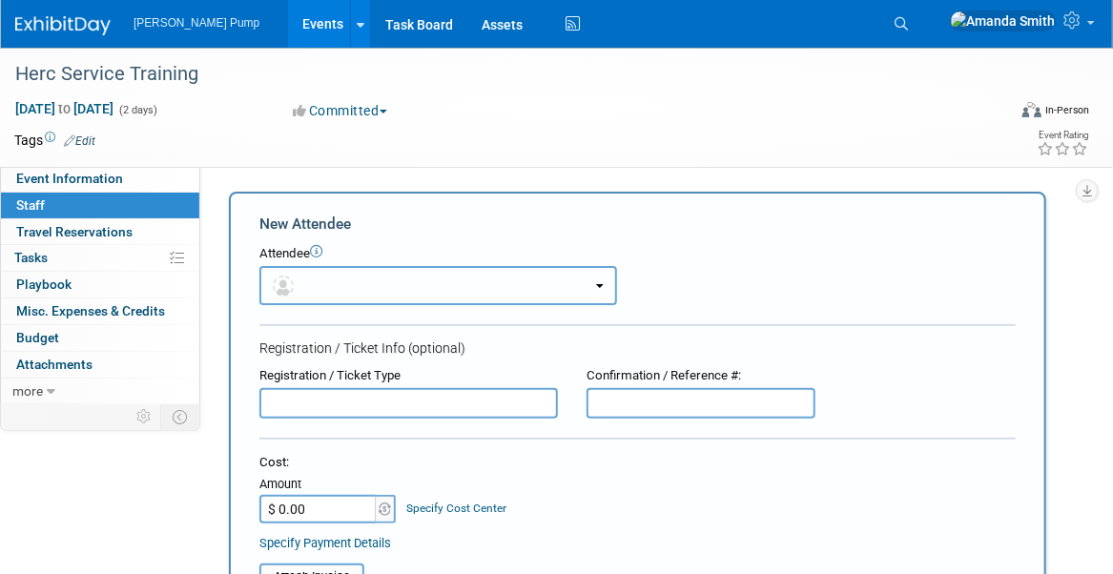
click at [334, 279] on button "button" at bounding box center [438, 285] width 358 height 39
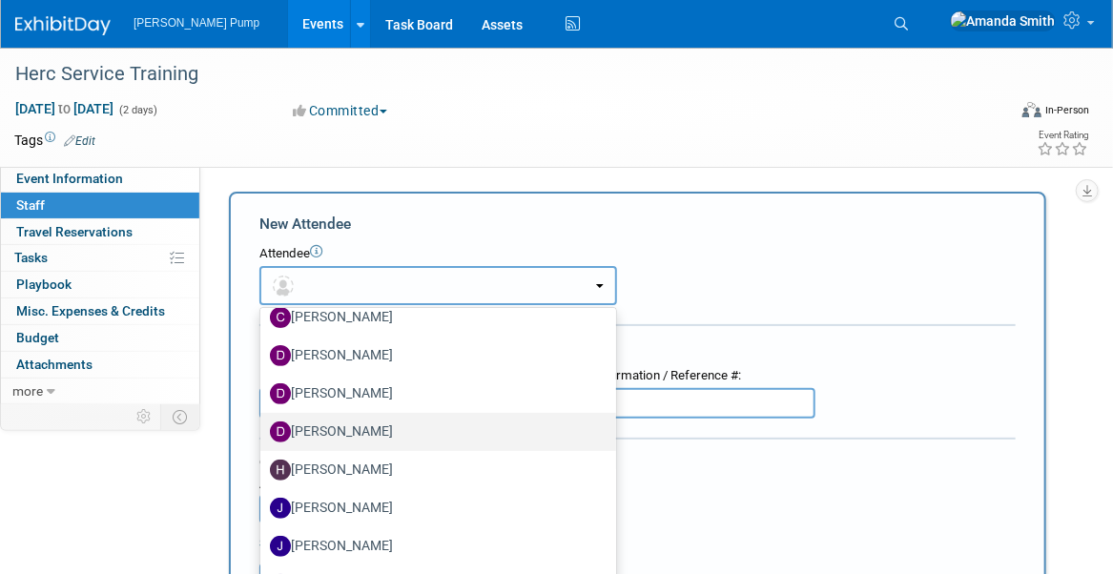
scroll to position [382, 0]
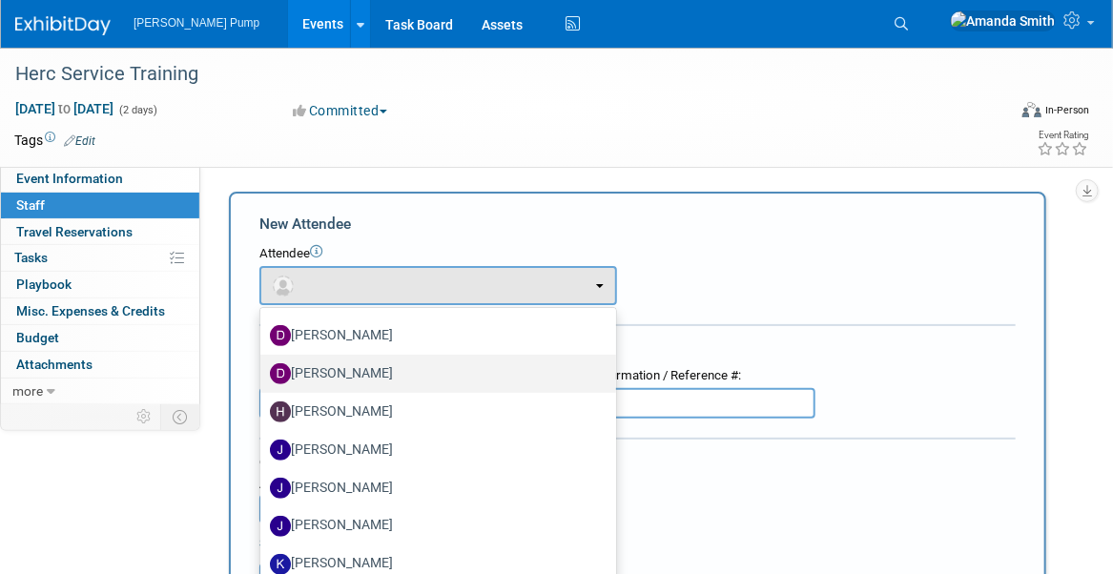
click at [329, 376] on label "Del Ritz" at bounding box center [433, 374] width 327 height 31
click at [263, 376] on input "Del Ritz" at bounding box center [257, 371] width 12 height 12
select select "a6617870-a61b-498e-8e8d-88cf9793287c"
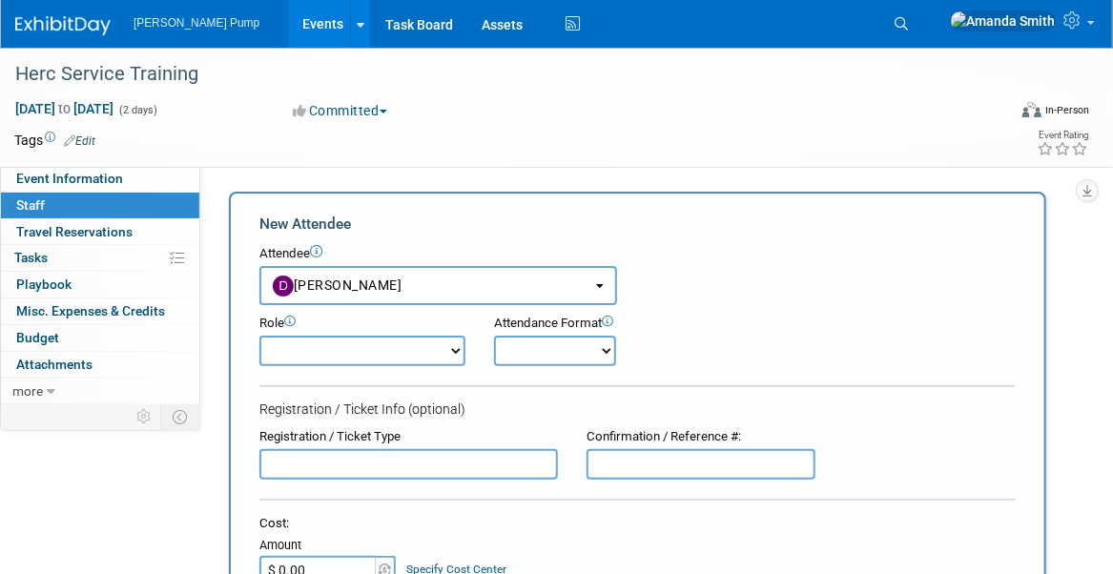
click at [351, 358] on select "Demonstrator Host Planner Presenter Sales Representative Set-up/Dismantle Crew …" at bounding box center [362, 351] width 206 height 31
select select "2"
click at [259, 336] on select "Demonstrator Host Planner Presenter Sales Representative Set-up/Dismantle Crew …" at bounding box center [362, 351] width 206 height 31
click at [557, 352] on select "Onsite Remote" at bounding box center [555, 351] width 122 height 31
select select "1"
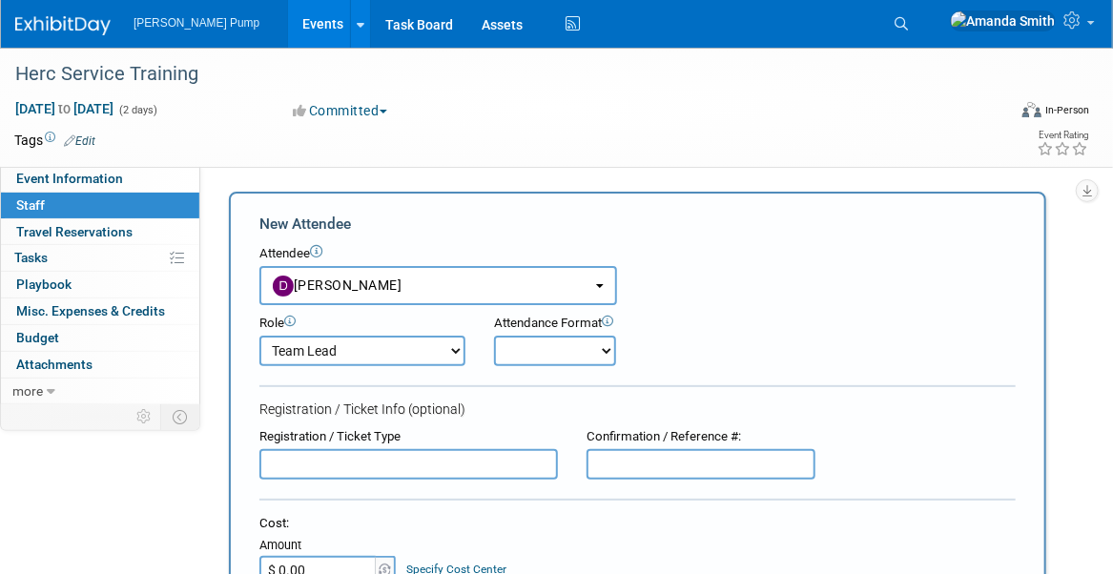
click at [494, 336] on select "Onsite Remote" at bounding box center [555, 351] width 122 height 31
click at [775, 326] on div "Role Demonstrator Host Planner Presenter Sales Representative" at bounding box center [637, 335] width 785 height 61
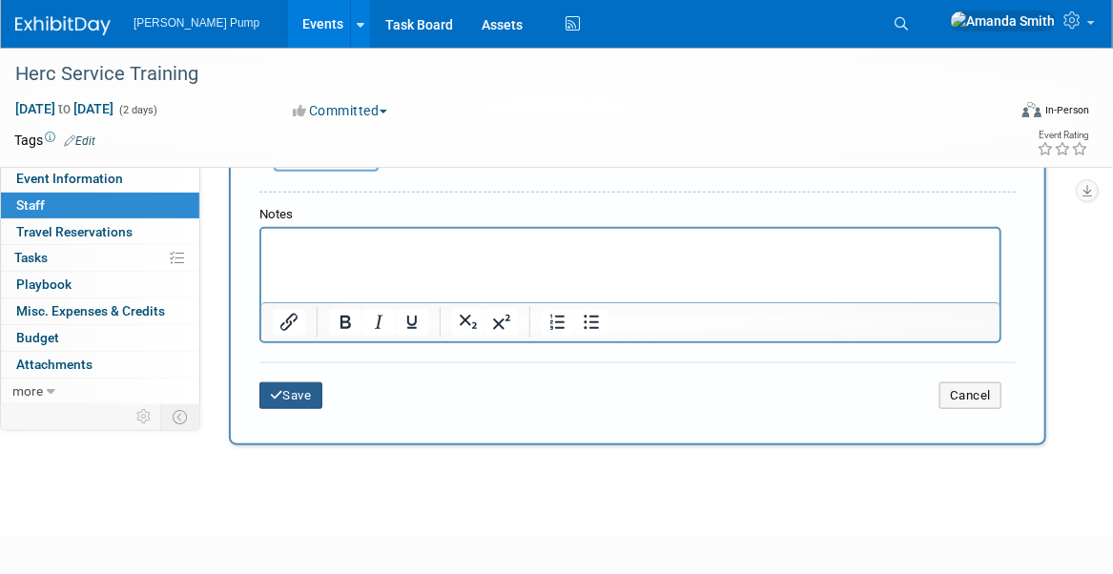
click at [304, 395] on button "Save" at bounding box center [290, 396] width 63 height 27
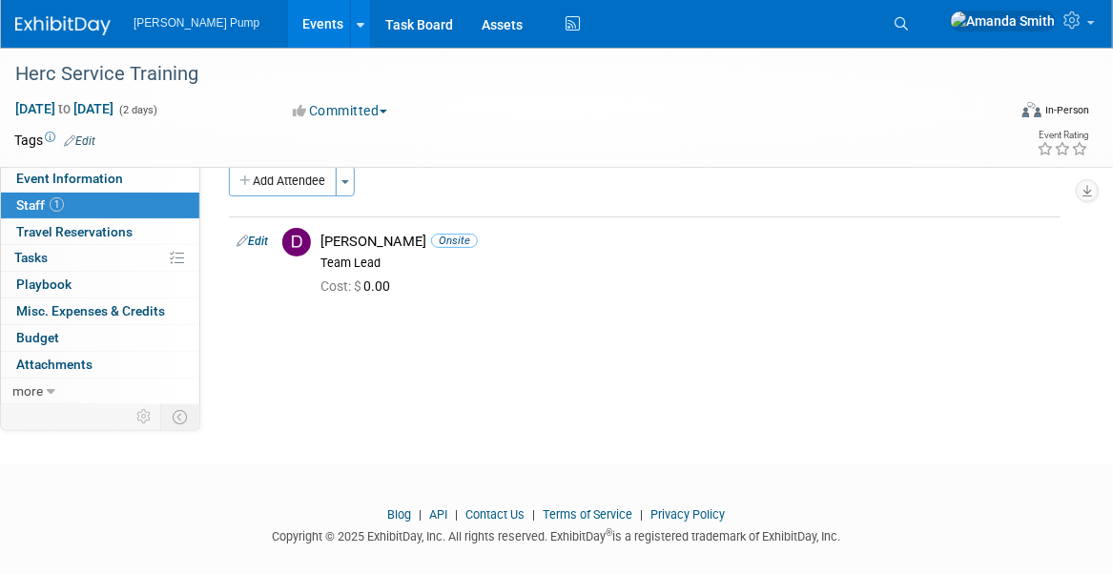
scroll to position [0, 0]
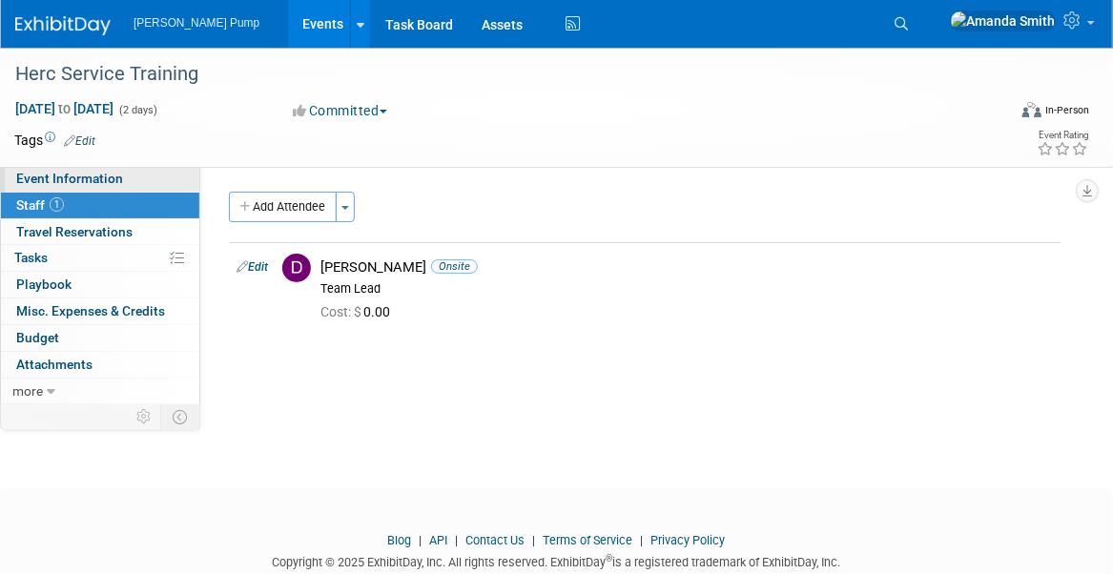
click at [72, 178] on span "Event Information" at bounding box center [69, 178] width 107 height 15
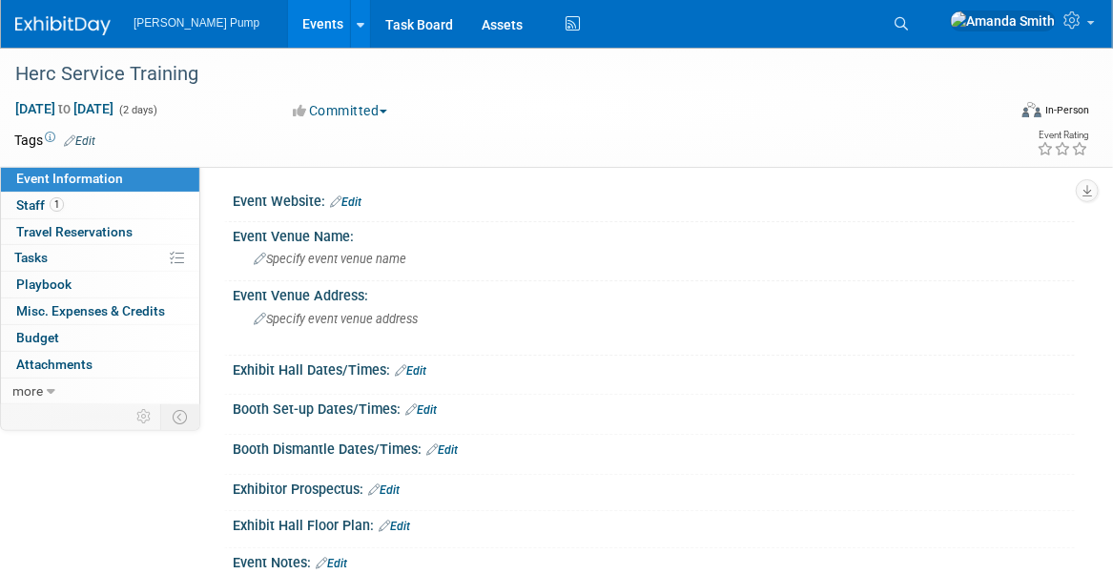
click at [288, 22] on link "Events" at bounding box center [323, 24] width 70 height 48
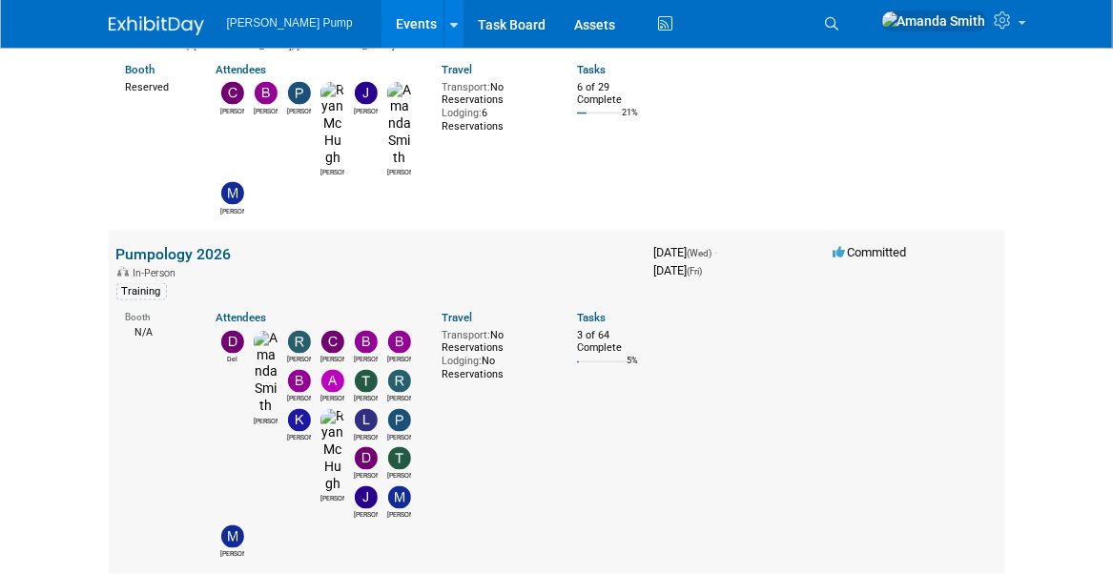
scroll to position [1240, 0]
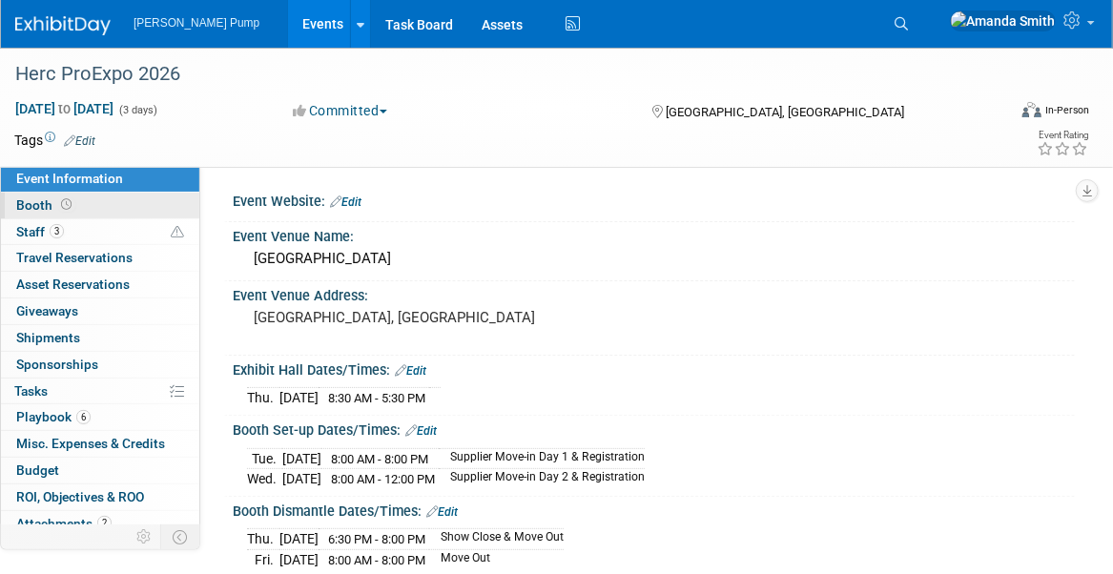
click at [88, 205] on link "Booth" at bounding box center [100, 206] width 198 height 26
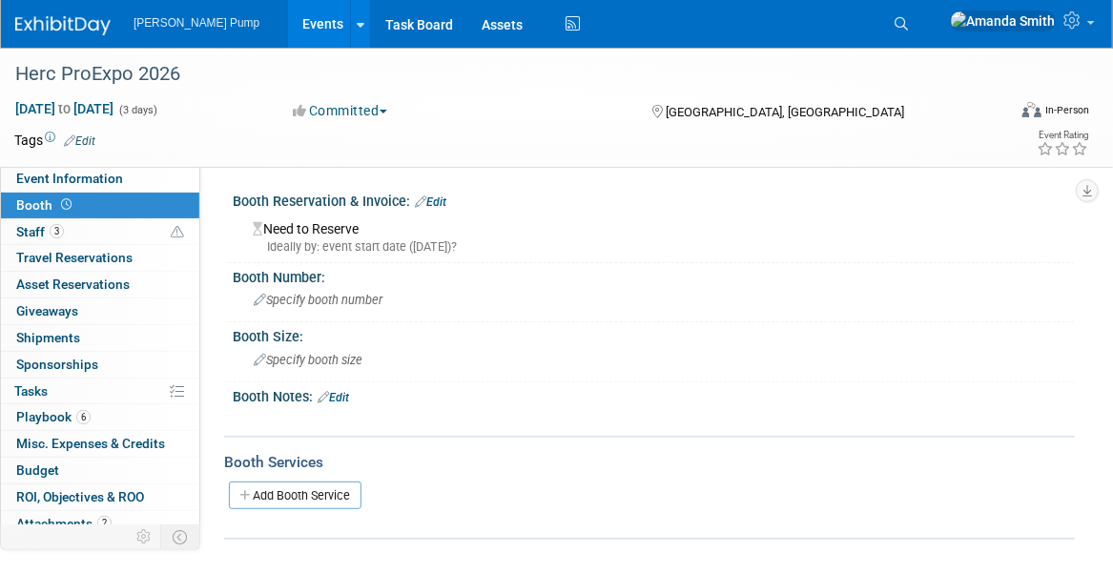
click at [444, 198] on link "Edit" at bounding box center [430, 202] width 31 height 13
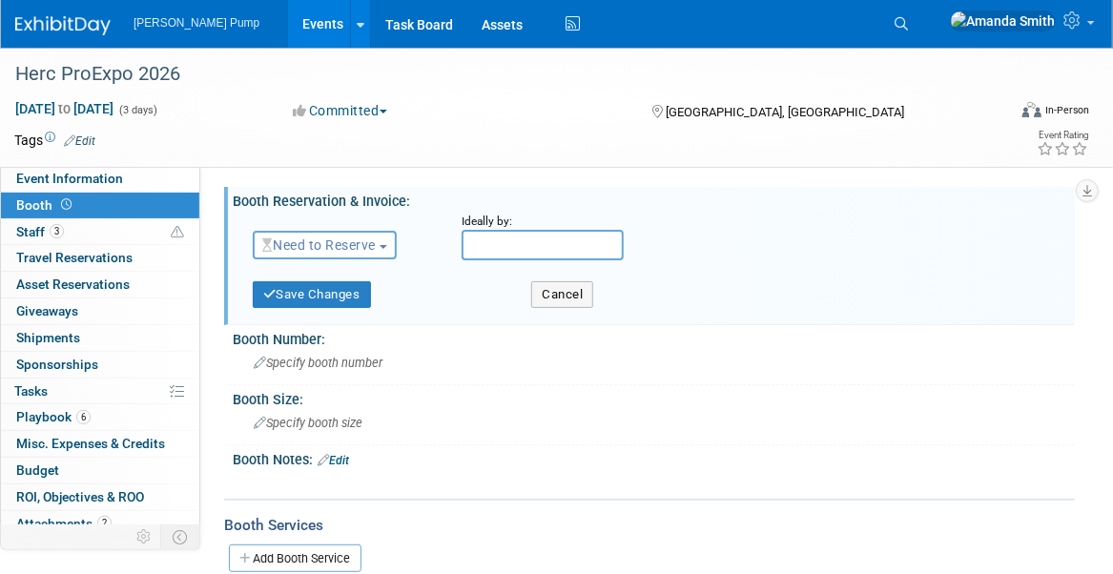
click at [321, 251] on span "Need to Reserve" at bounding box center [319, 245] width 114 height 15
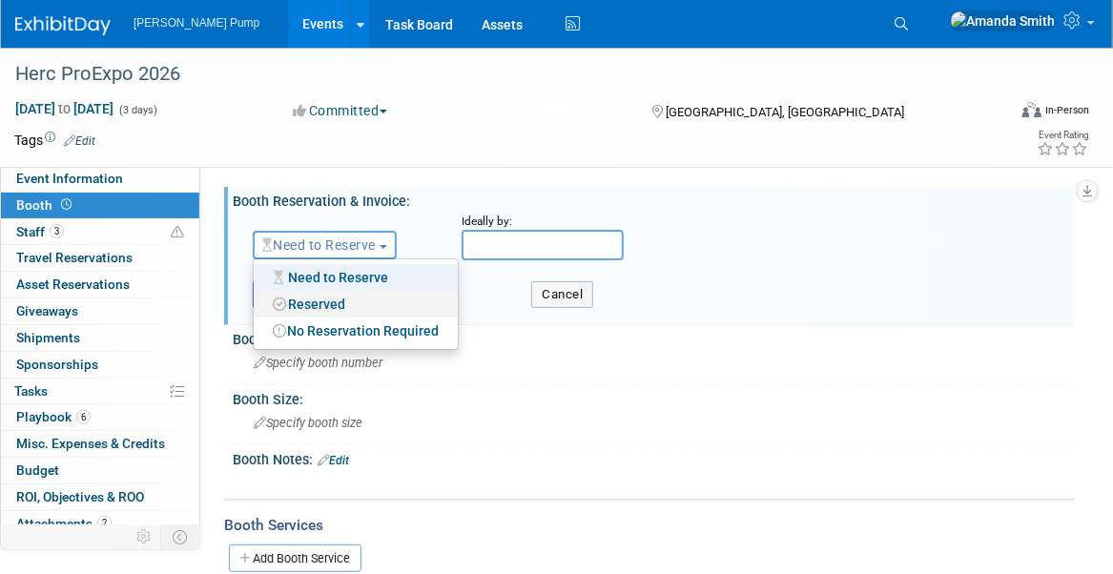
click at [321, 299] on link "Reserved" at bounding box center [356, 304] width 204 height 27
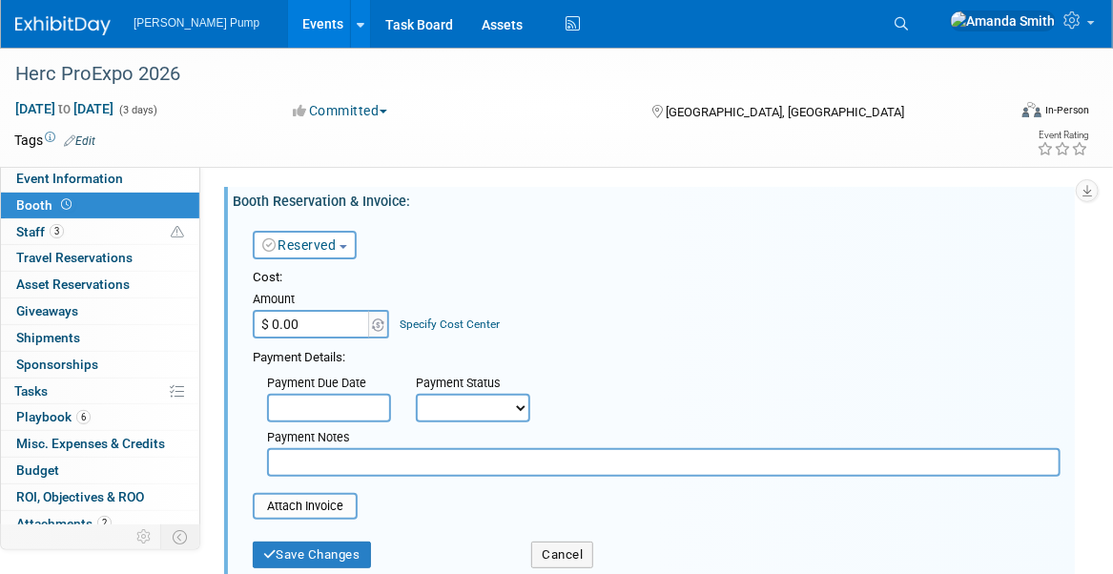
click at [300, 327] on input "$ 0.00" at bounding box center [312, 324] width 119 height 29
type input "$ 5,000.00"
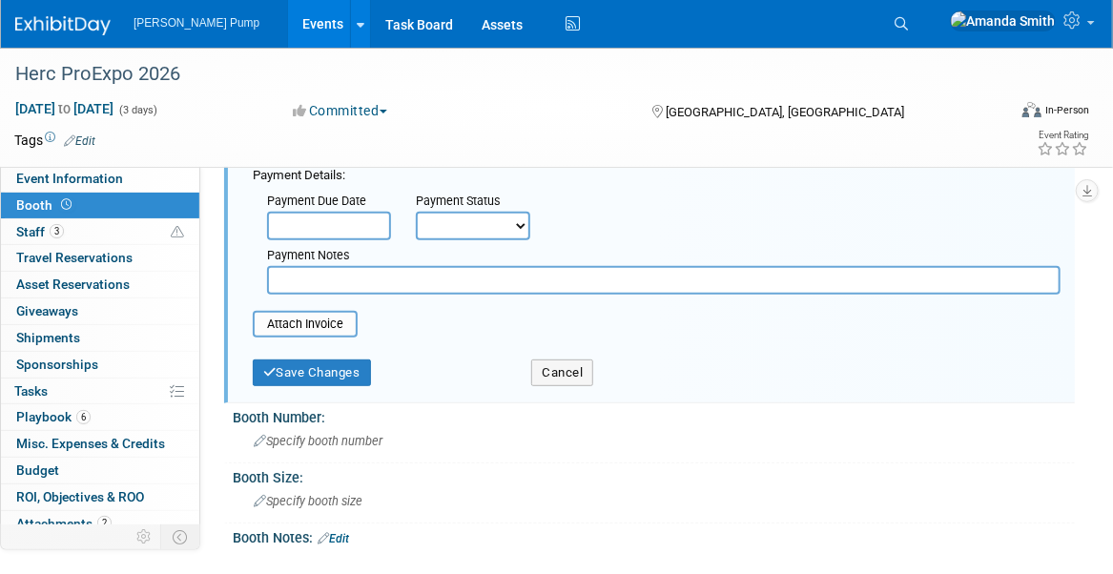
scroll to position [191, 0]
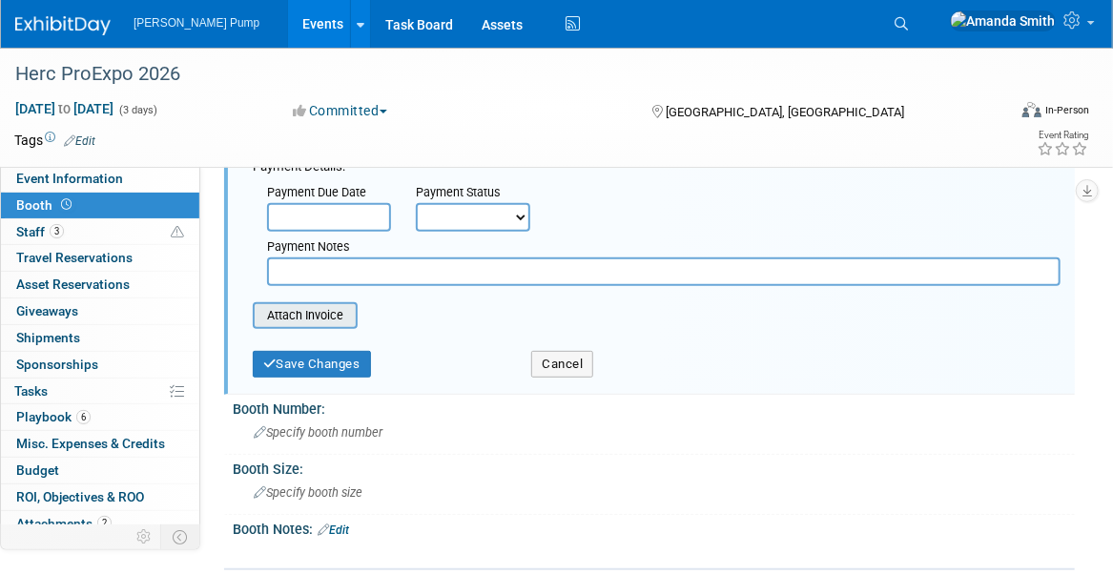
click at [288, 308] on input "file" at bounding box center [242, 315] width 227 height 23
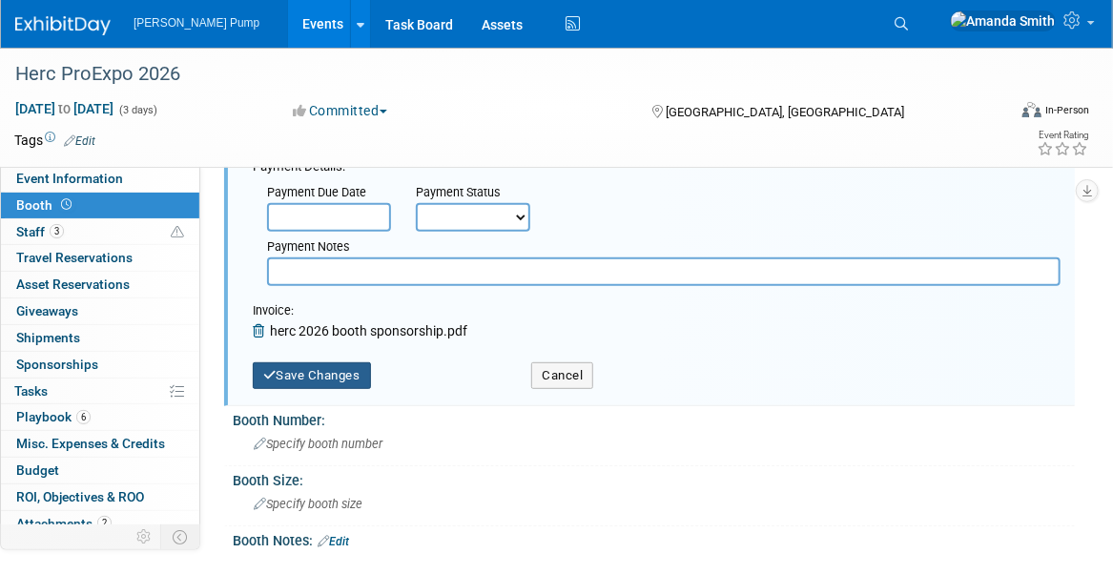
click at [347, 374] on button "Save Changes" at bounding box center [312, 375] width 118 height 27
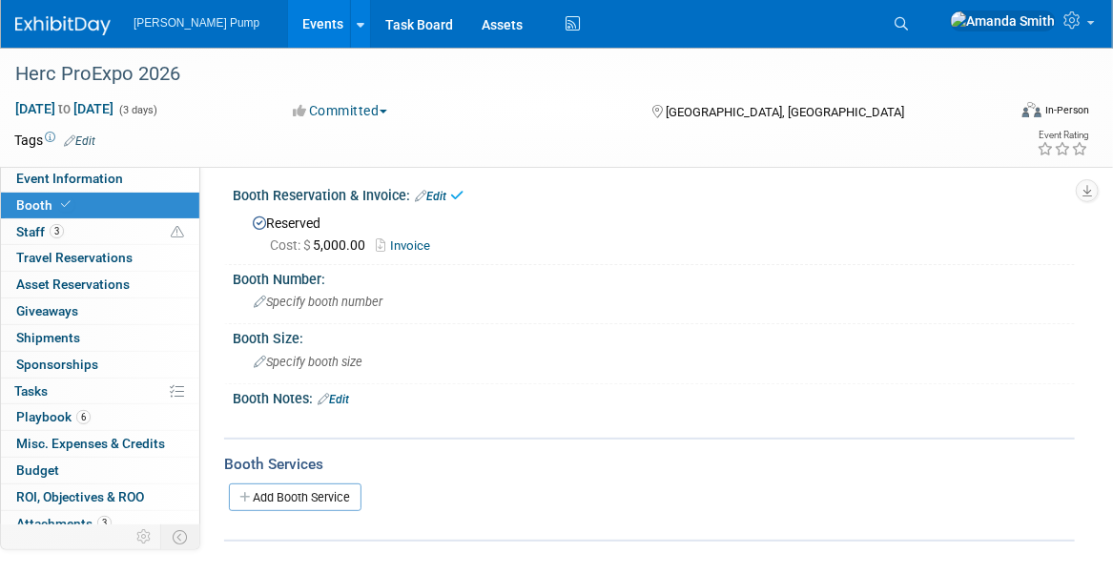
scroll to position [0, 0]
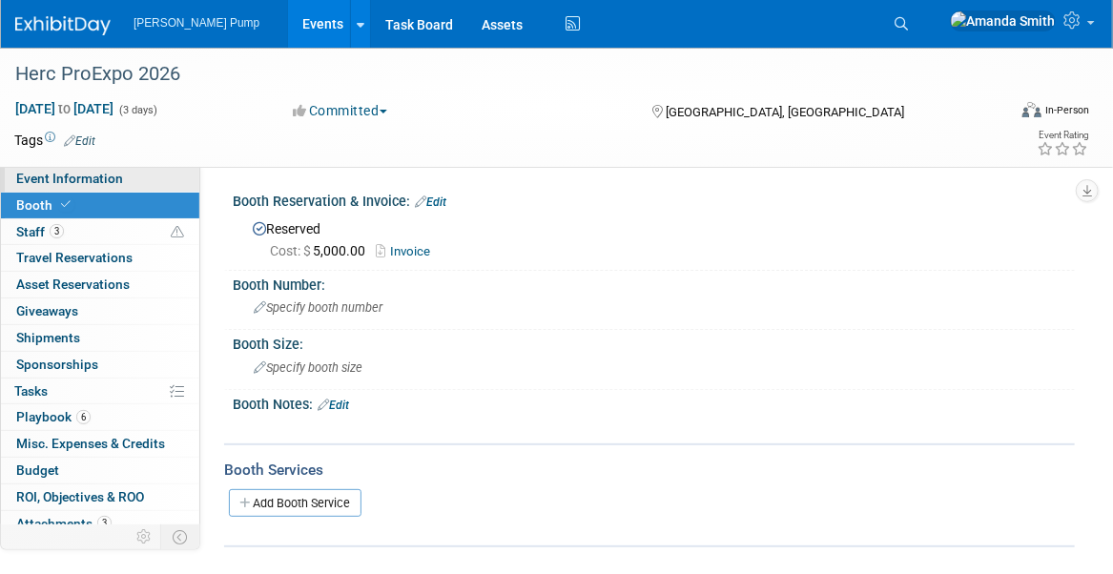
click at [87, 182] on span "Event Information" at bounding box center [69, 178] width 107 height 15
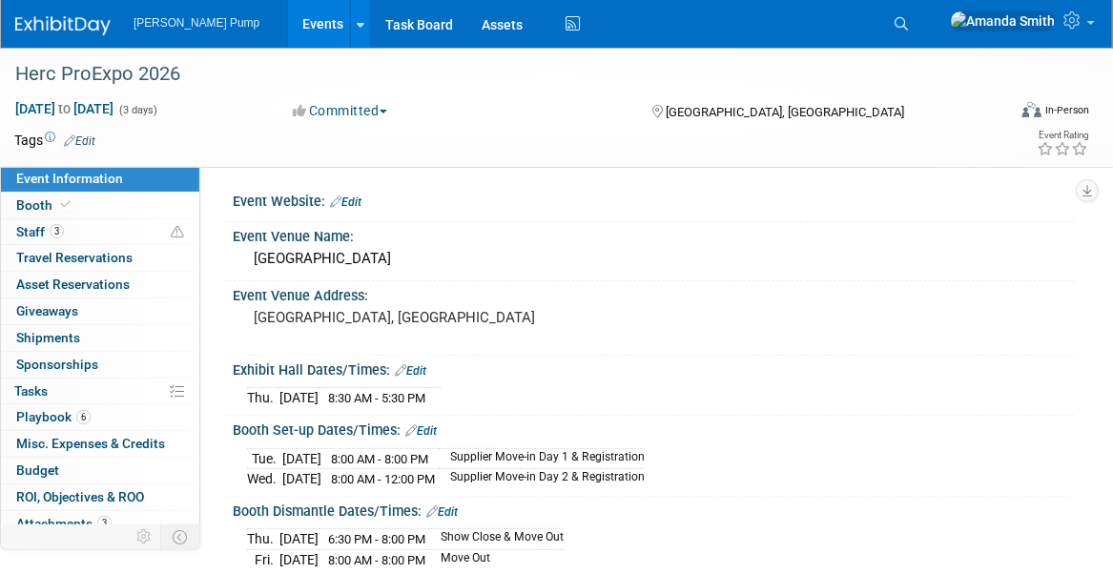
click at [288, 25] on link "Events" at bounding box center [323, 24] width 70 height 48
